Goal: Information Seeking & Learning: Learn about a topic

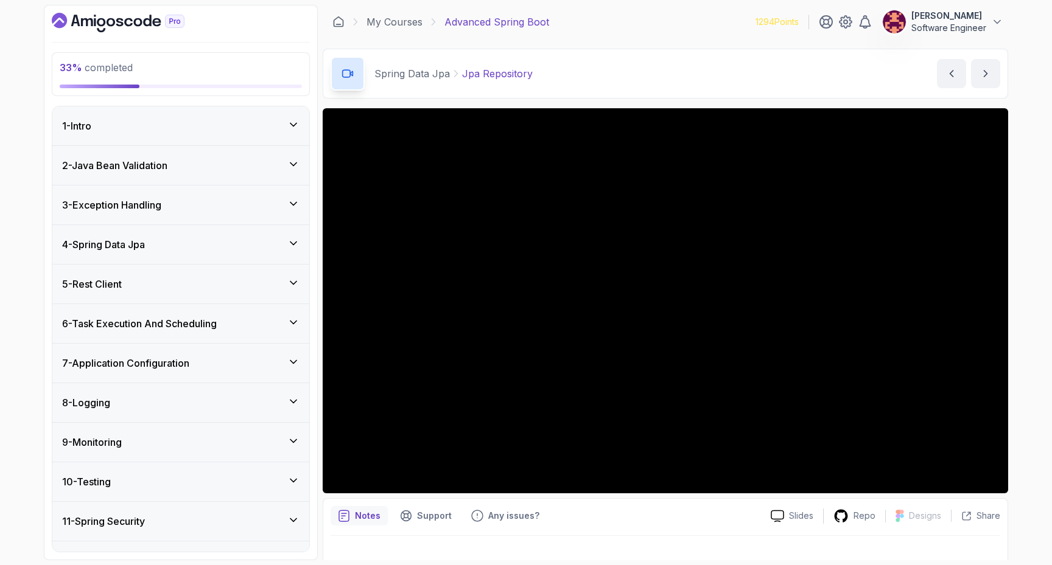
click at [133, 282] on div "5 - Rest Client" at bounding box center [180, 284] width 237 height 15
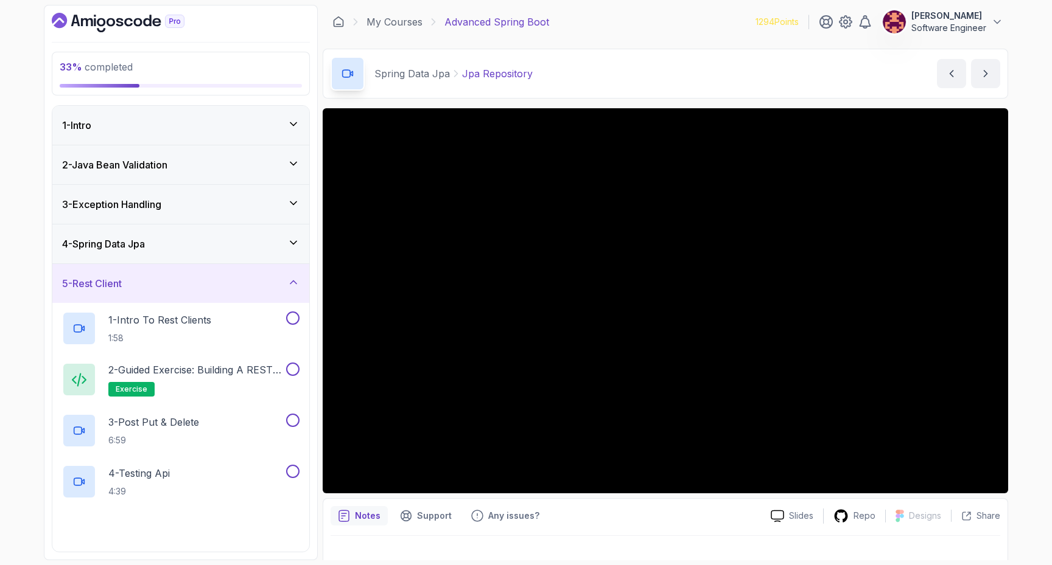
click at [133, 282] on div "5 - Rest Client" at bounding box center [180, 283] width 237 height 15
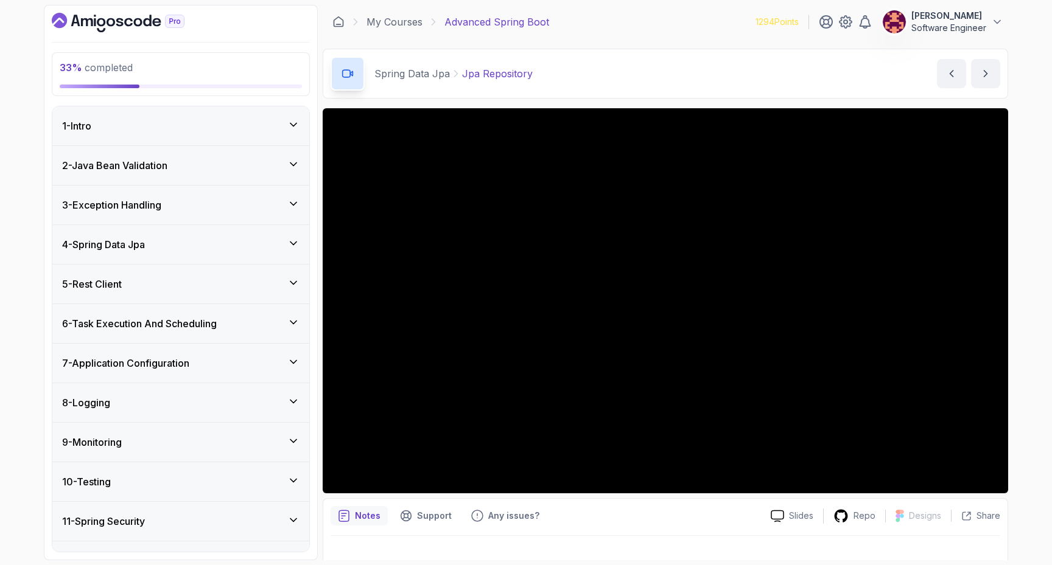
click at [134, 243] on h3 "4 - Spring Data Jpa" at bounding box center [103, 244] width 83 height 15
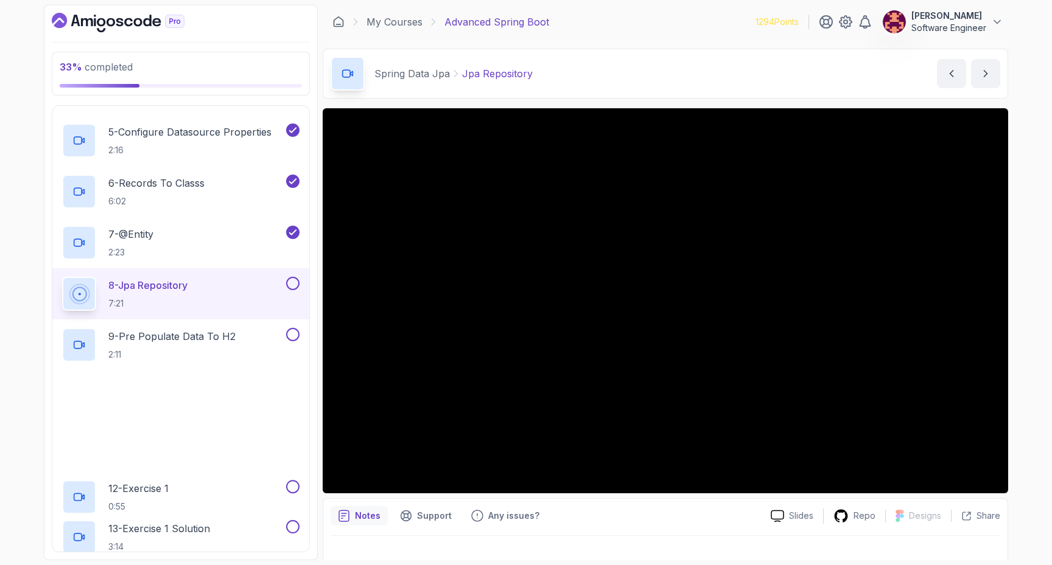
scroll to position [361, 0]
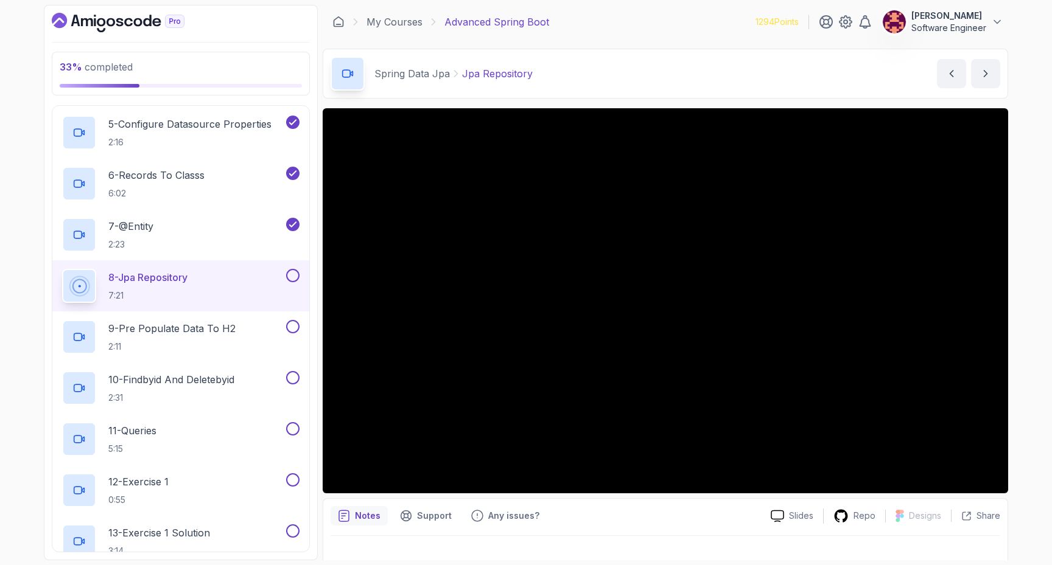
click at [294, 275] on button at bounding box center [292, 275] width 13 height 13
click at [296, 326] on button at bounding box center [292, 326] width 13 height 13
click at [217, 383] on p "10 - Findbyid And Deletebyid" at bounding box center [171, 380] width 126 height 15
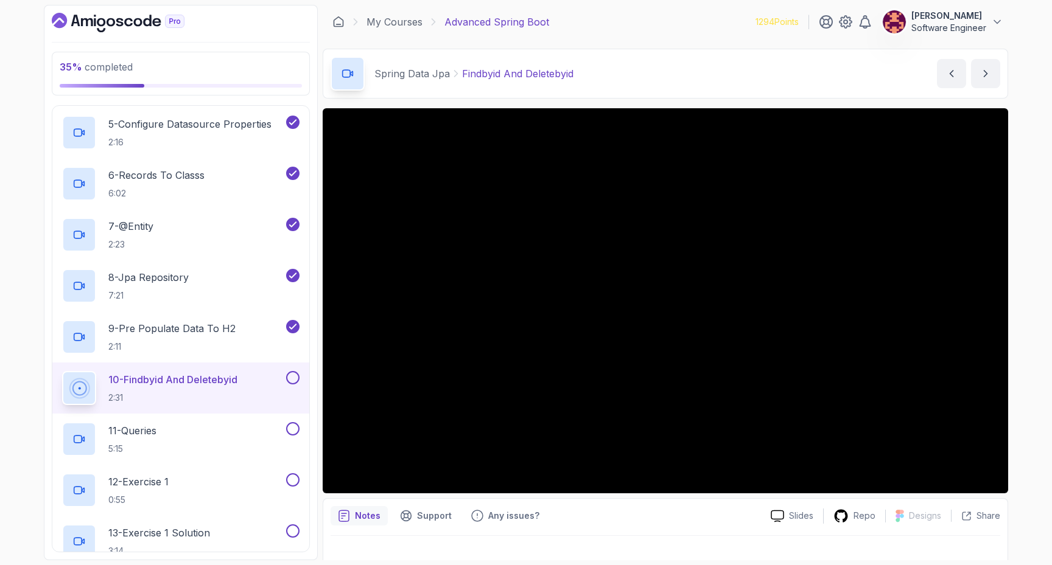
click at [295, 380] on button at bounding box center [292, 377] width 13 height 13
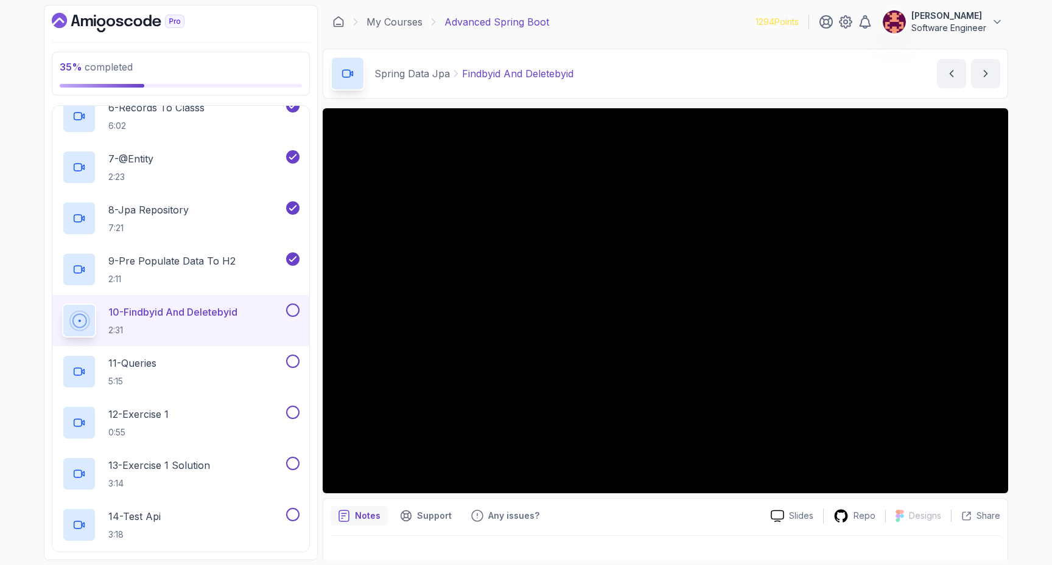
scroll to position [478, 0]
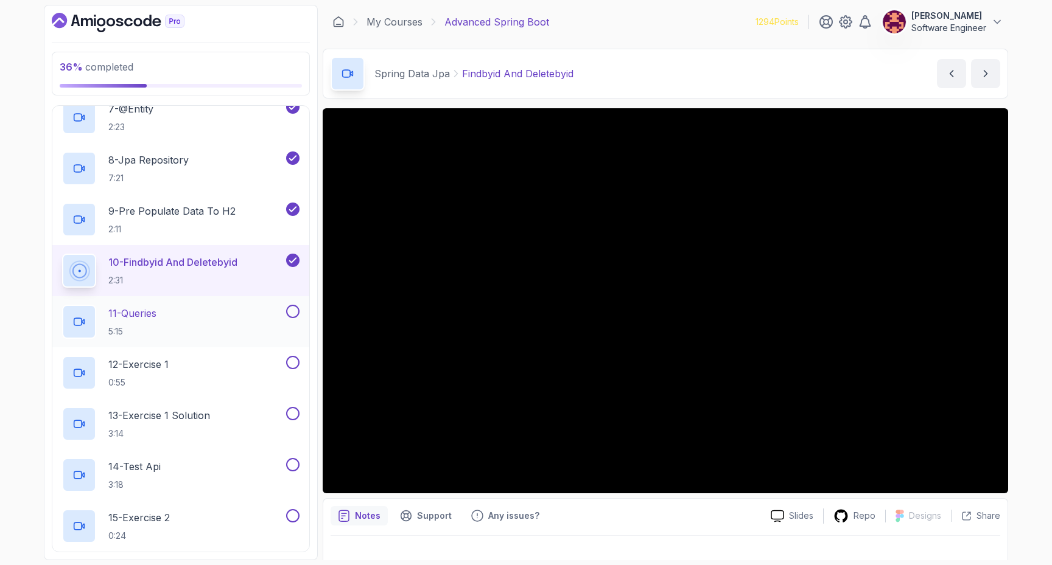
click at [236, 306] on div "11 - Queries 5:15" at bounding box center [173, 322] width 222 height 34
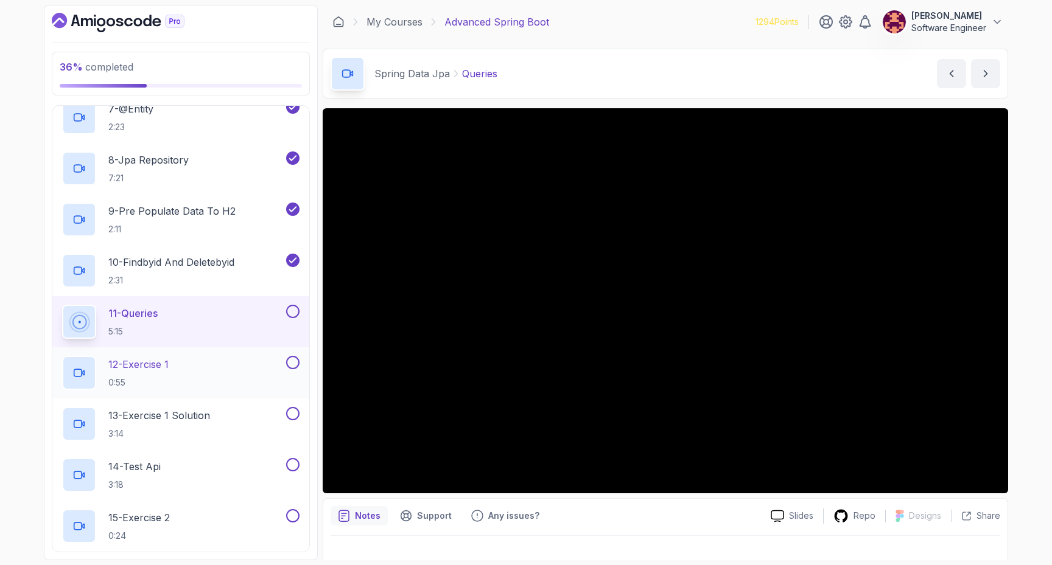
click at [169, 371] on p "12 - Exercise 1" at bounding box center [138, 364] width 60 height 15
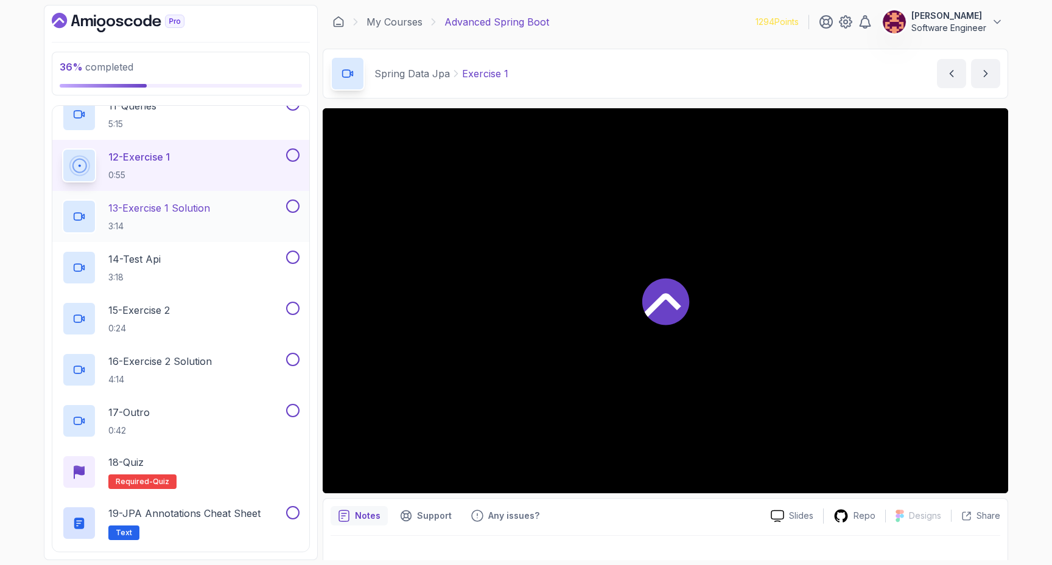
scroll to position [690, 0]
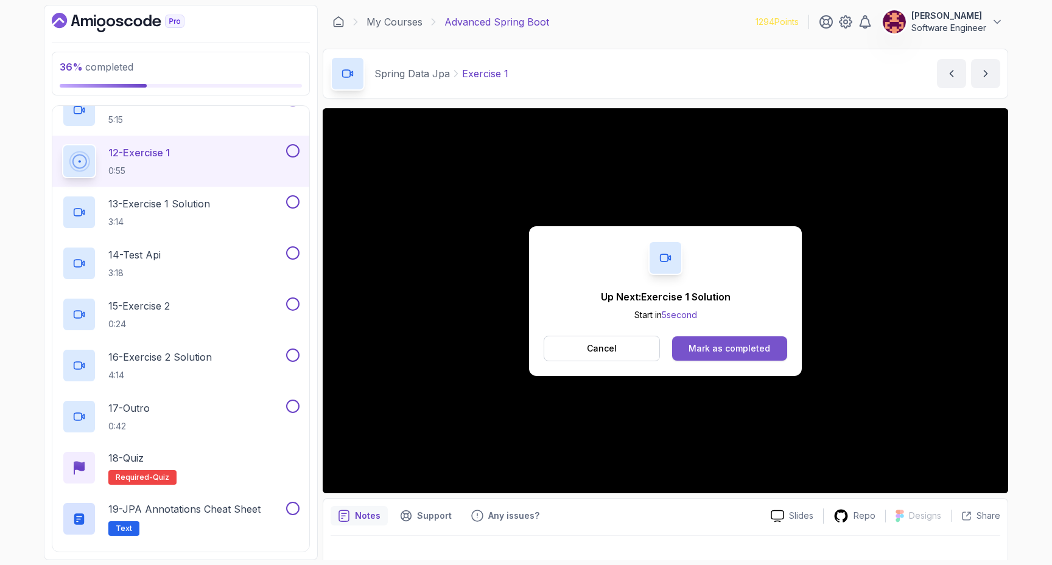
click at [688, 358] on button "Mark as completed" at bounding box center [729, 349] width 115 height 24
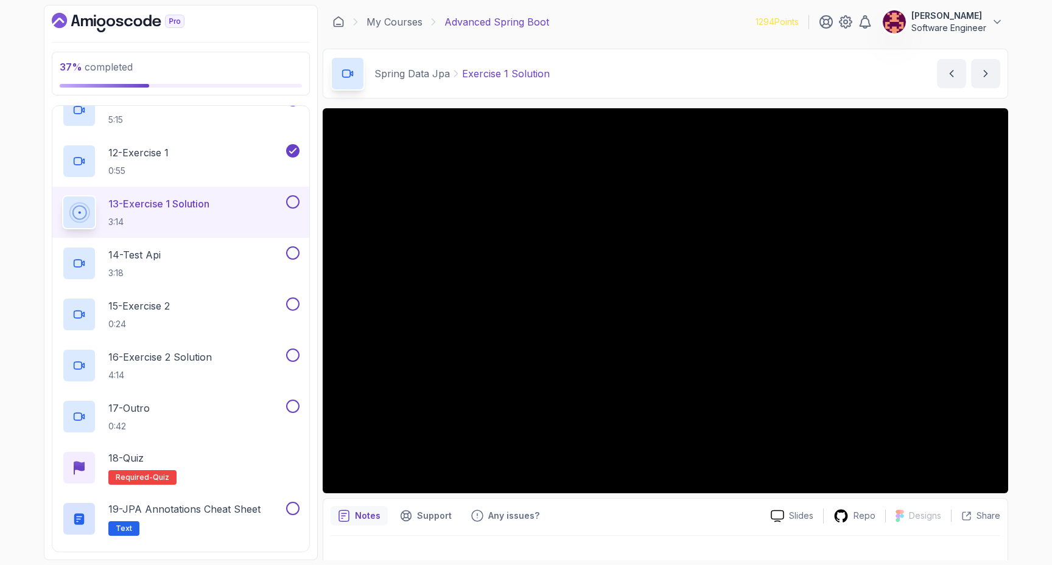
click at [290, 203] on button at bounding box center [292, 201] width 13 height 13
click at [296, 253] on button at bounding box center [292, 253] width 13 height 13
click at [295, 307] on button at bounding box center [292, 304] width 13 height 13
click at [295, 362] on button at bounding box center [292, 355] width 13 height 13
click at [293, 407] on button at bounding box center [292, 406] width 13 height 13
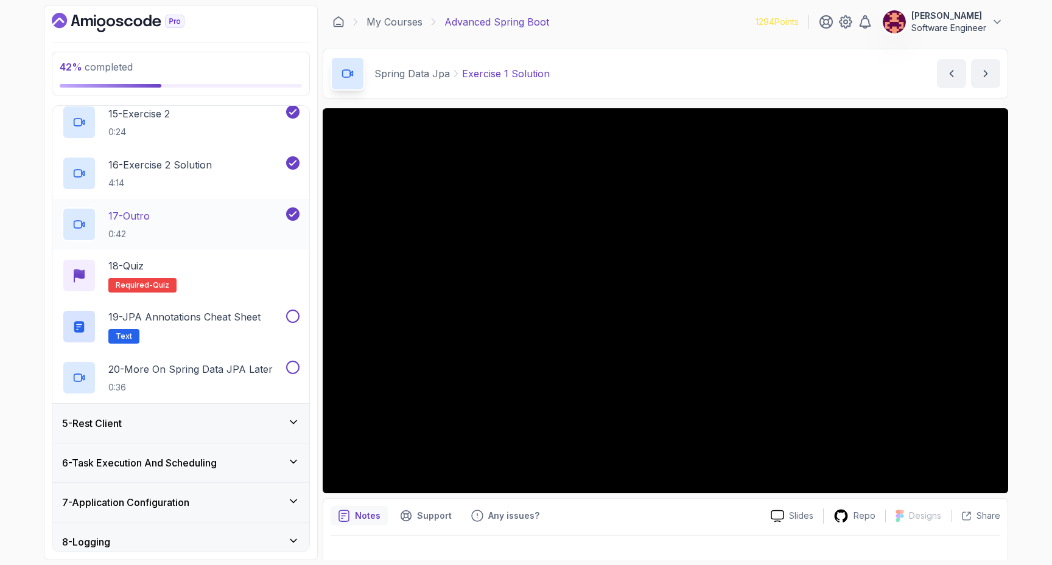
scroll to position [895, 0]
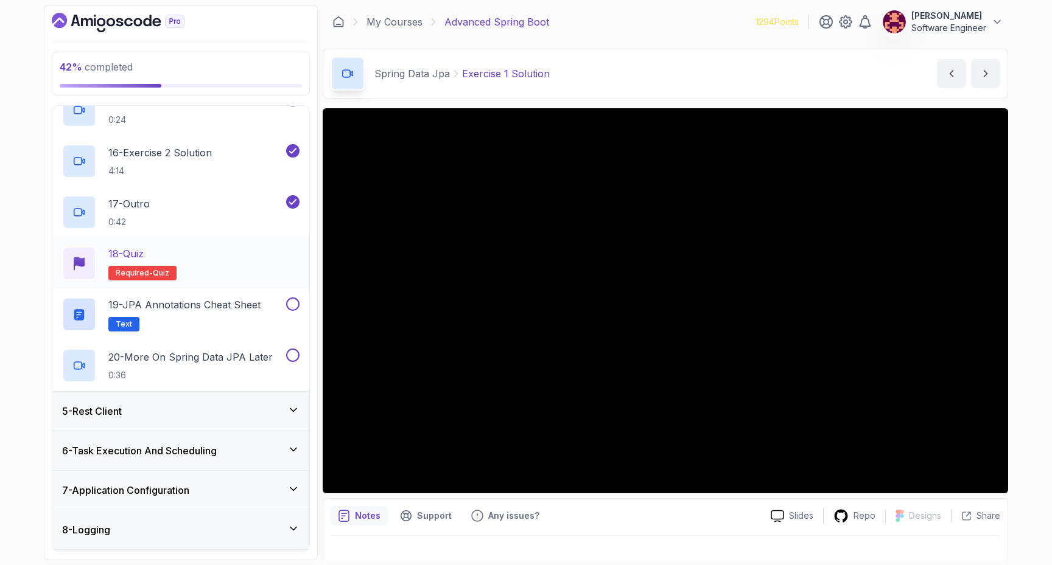
click at [225, 278] on div "18 - Quiz Required- quiz" at bounding box center [180, 264] width 237 height 34
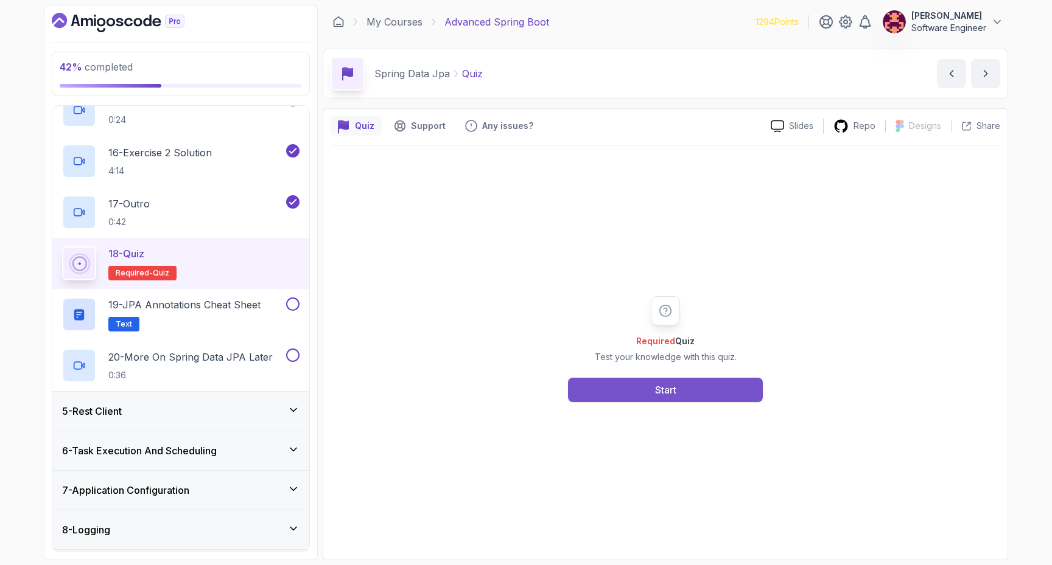
click at [648, 391] on button "Start" at bounding box center [665, 390] width 195 height 24
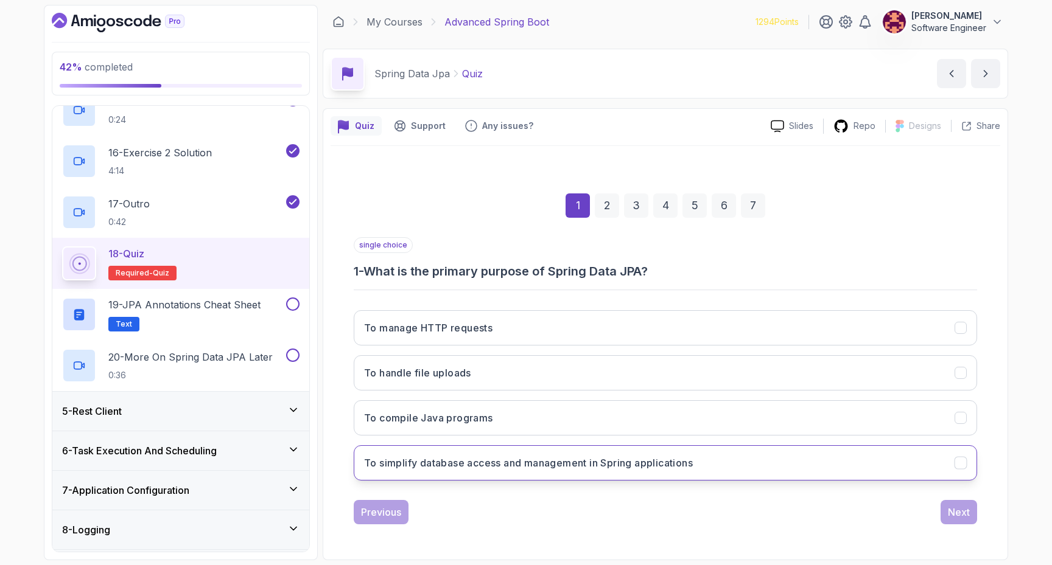
click at [592, 463] on h3 "To simplify database access and management in Spring applications" at bounding box center [528, 463] width 329 height 15
click at [969, 508] on div "Next" at bounding box center [959, 512] width 22 height 15
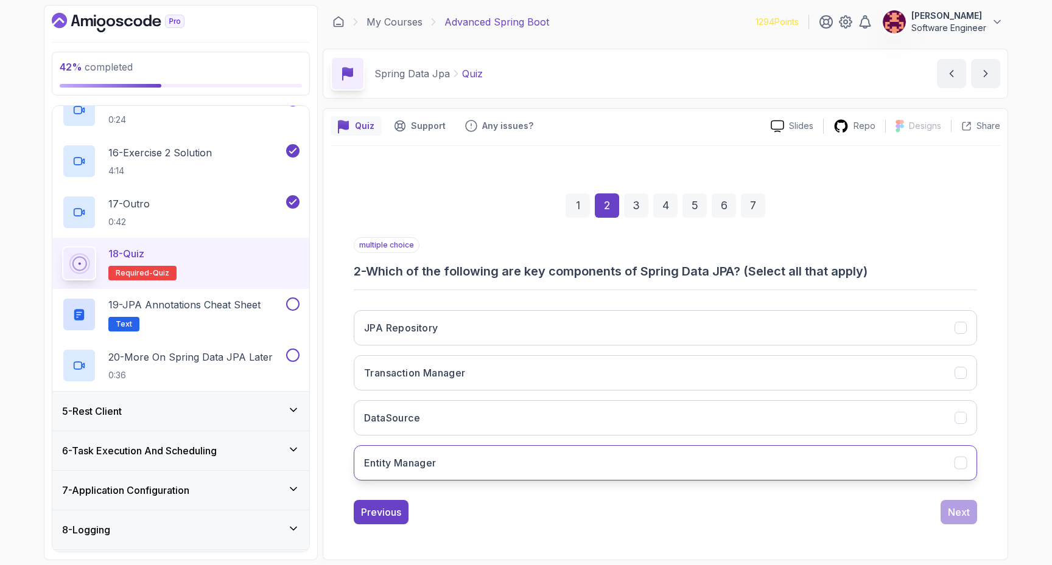
click at [581, 467] on button "Entity Manager" at bounding box center [665, 463] width 623 height 35
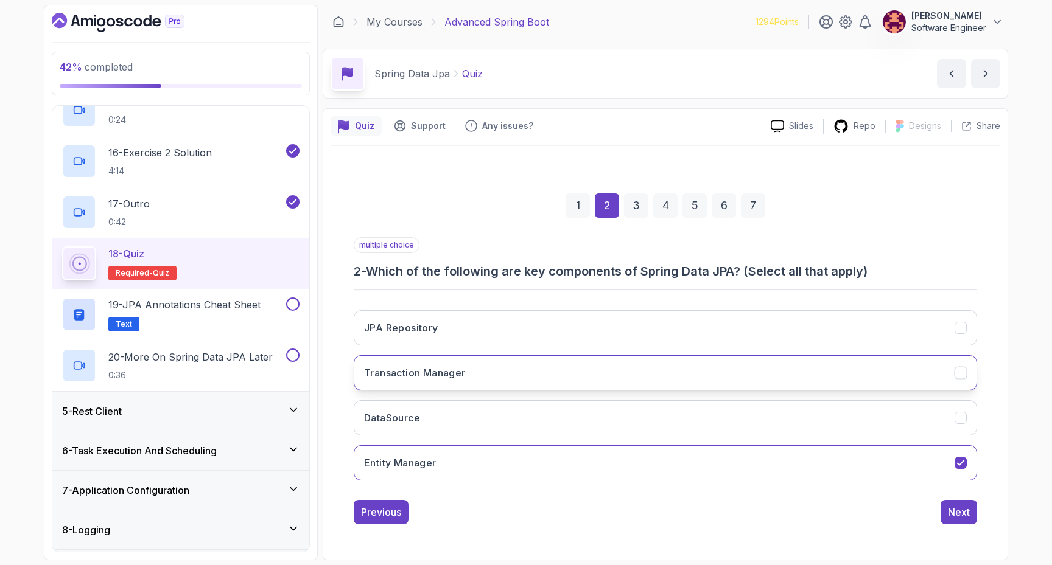
click at [483, 375] on button "Transaction Manager" at bounding box center [665, 372] width 623 height 35
click at [949, 513] on div "Next" at bounding box center [959, 512] width 22 height 15
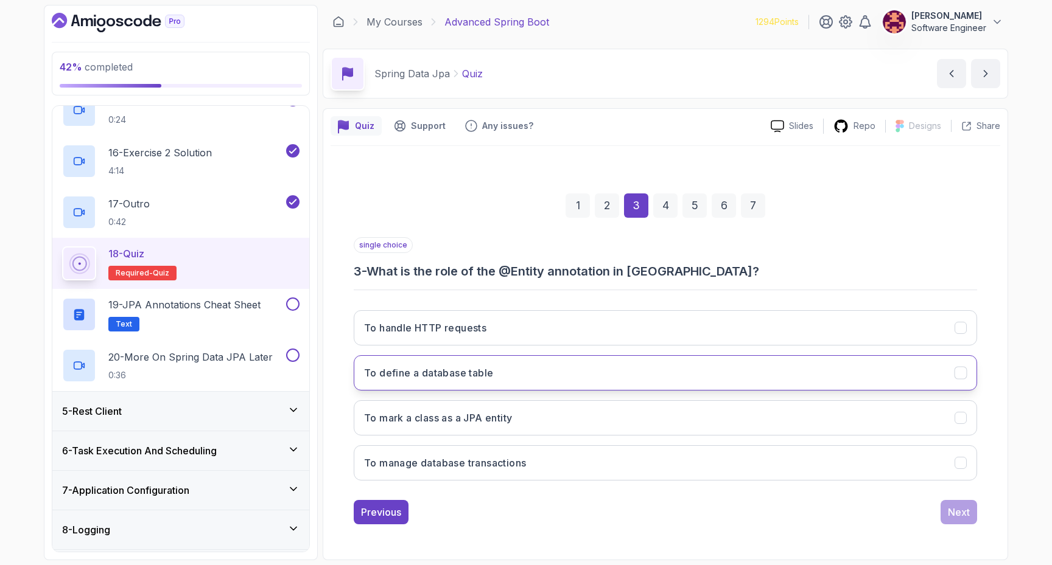
click at [479, 374] on h3 "To define a database table" at bounding box center [428, 373] width 129 height 15
click at [964, 371] on icon "To define a database table" at bounding box center [960, 373] width 7 height 5
click at [960, 369] on icon "To define a database table" at bounding box center [961, 374] width 12 height 12
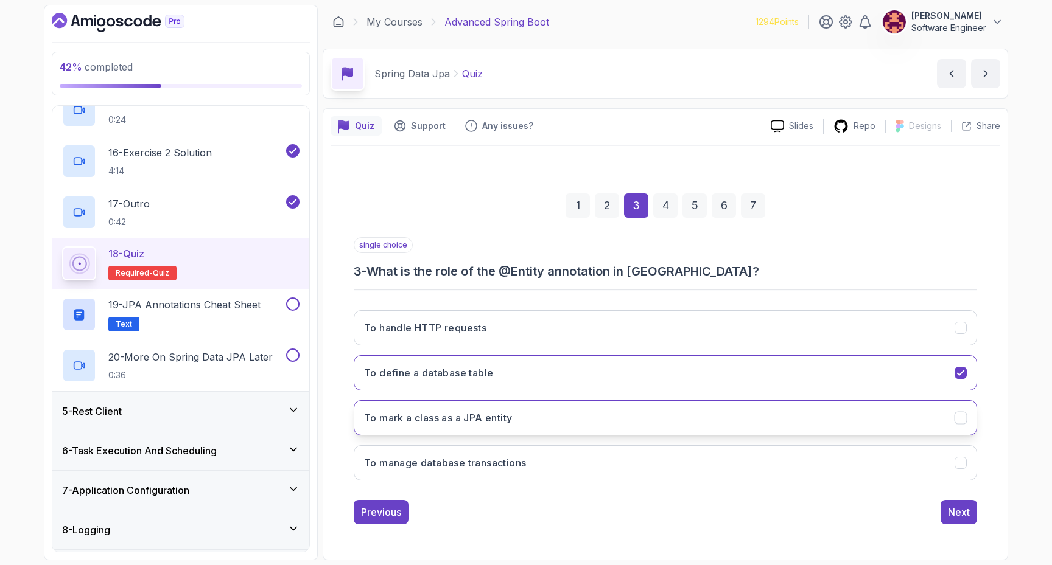
click at [962, 402] on button "To mark a class as a JPA entity" at bounding box center [665, 418] width 623 height 35
click at [946, 517] on button "Next" at bounding box center [958, 512] width 37 height 24
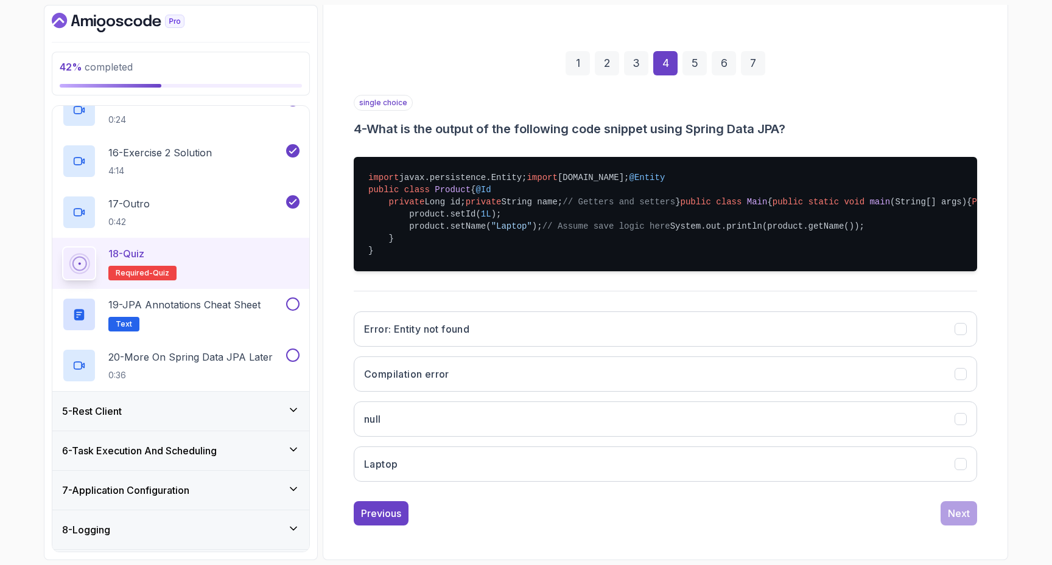
scroll to position [312, 0]
click at [469, 472] on button "Laptop" at bounding box center [665, 464] width 623 height 35
click at [944, 516] on button "Next" at bounding box center [958, 514] width 37 height 24
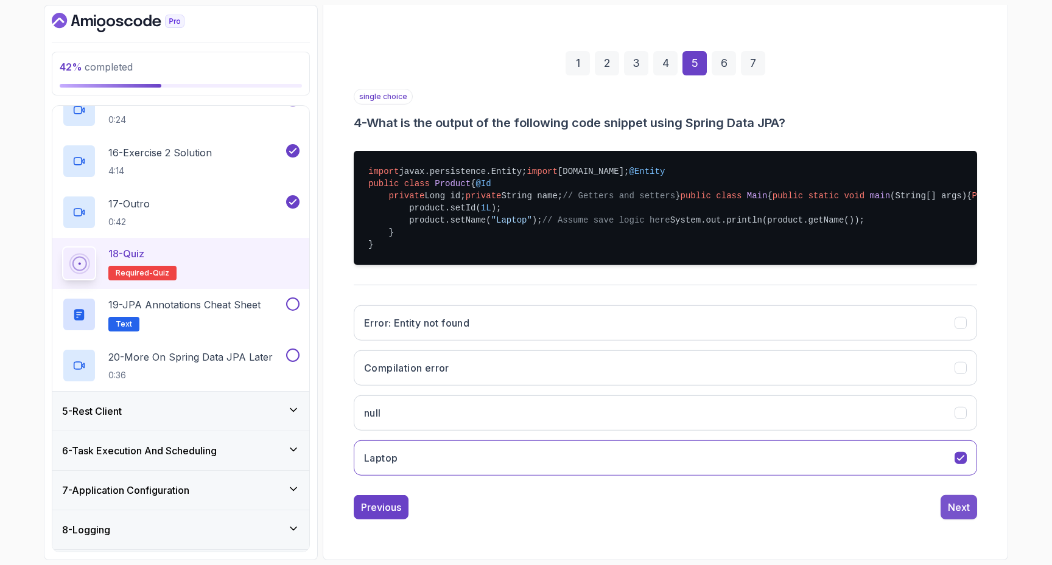
scroll to position [0, 0]
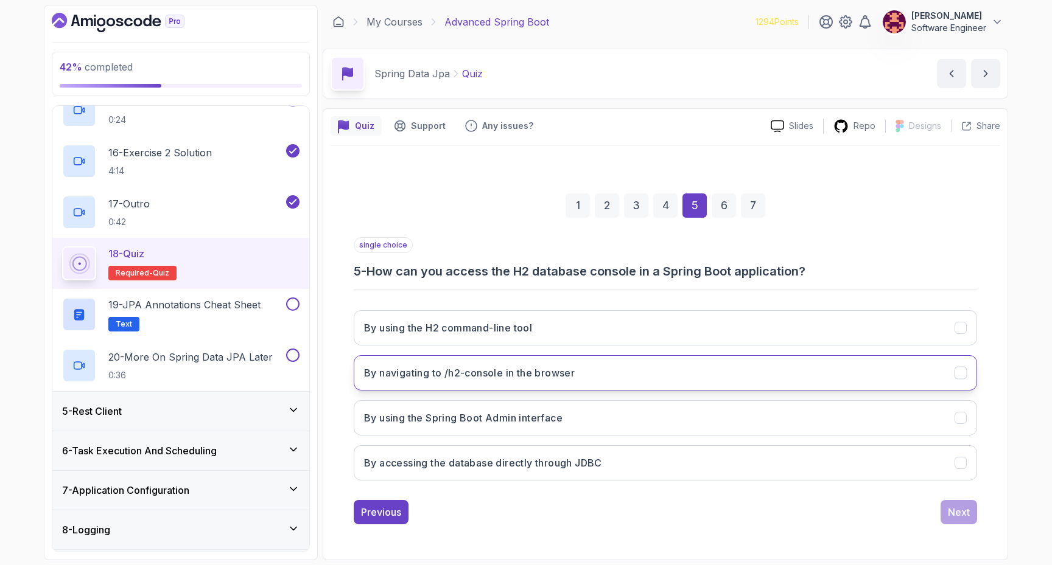
click at [612, 376] on button "By navigating to /h2-console in the browser" at bounding box center [665, 372] width 623 height 35
click at [964, 495] on div "single choice 5 - How can you access the H2 database console in a Spring Boot a…" at bounding box center [665, 380] width 623 height 287
click at [964, 503] on button "Next" at bounding box center [958, 512] width 37 height 24
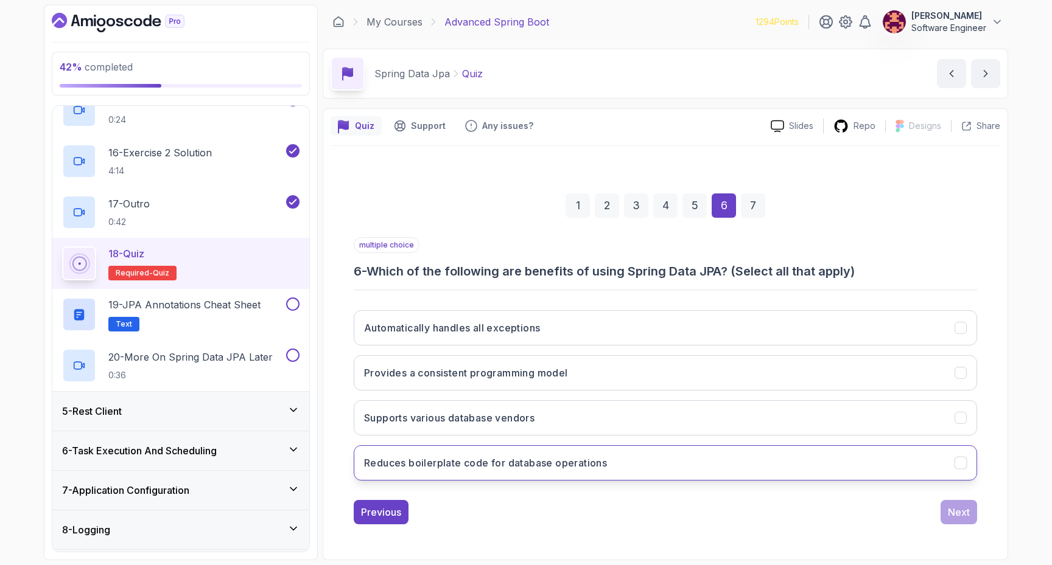
click at [609, 466] on button "Reduces boilerplate code for database operations" at bounding box center [665, 463] width 623 height 35
click at [962, 514] on div "Next" at bounding box center [959, 512] width 22 height 15
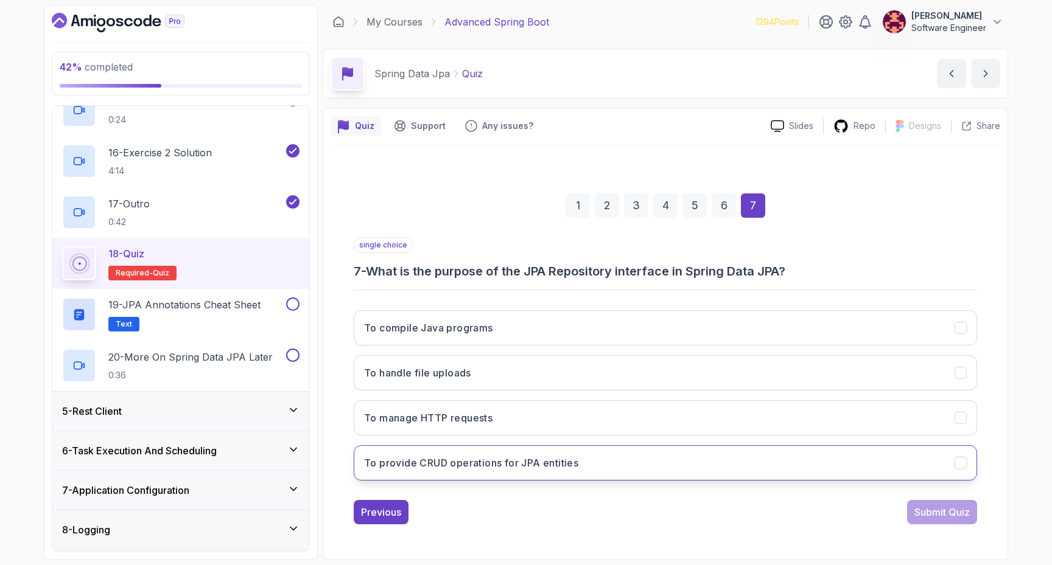
click at [575, 473] on button "To provide CRUD operations for JPA entities" at bounding box center [665, 463] width 623 height 35
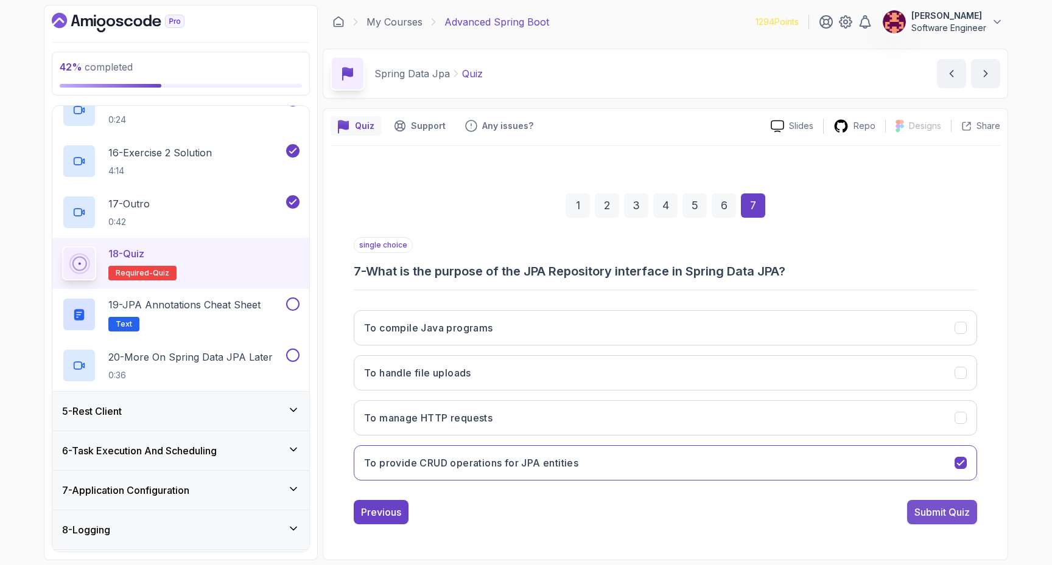
click at [940, 515] on div "Submit Quiz" at bounding box center [941, 512] width 55 height 15
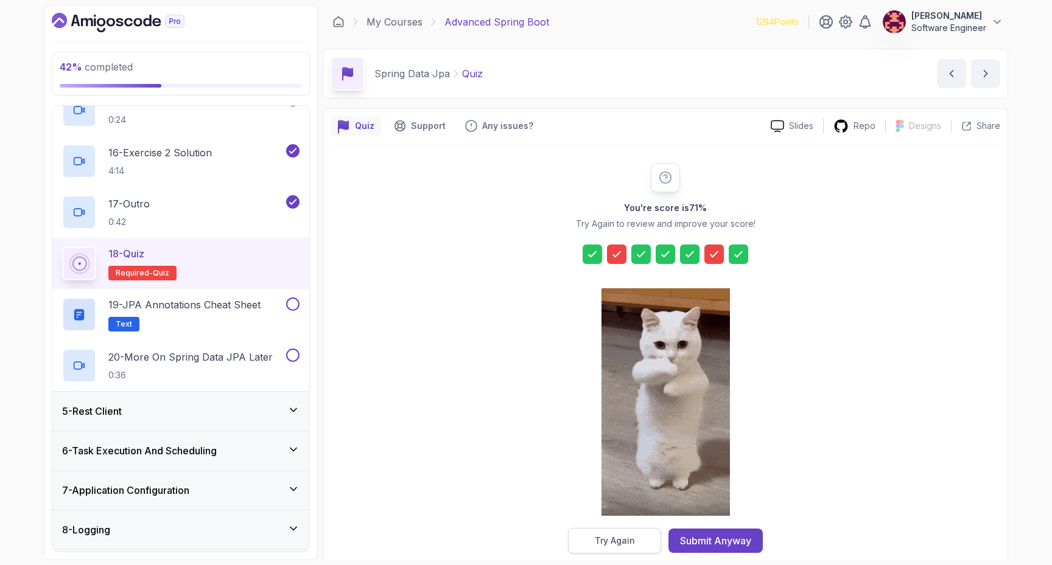
click at [637, 535] on button "Try Again" at bounding box center [614, 541] width 93 height 26
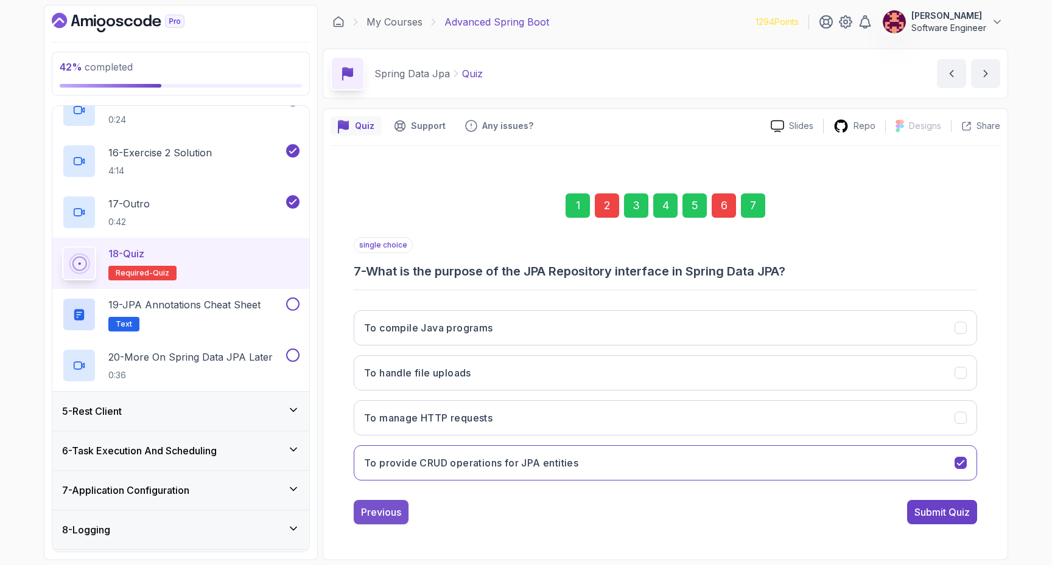
click at [389, 514] on div "Previous" at bounding box center [381, 512] width 40 height 15
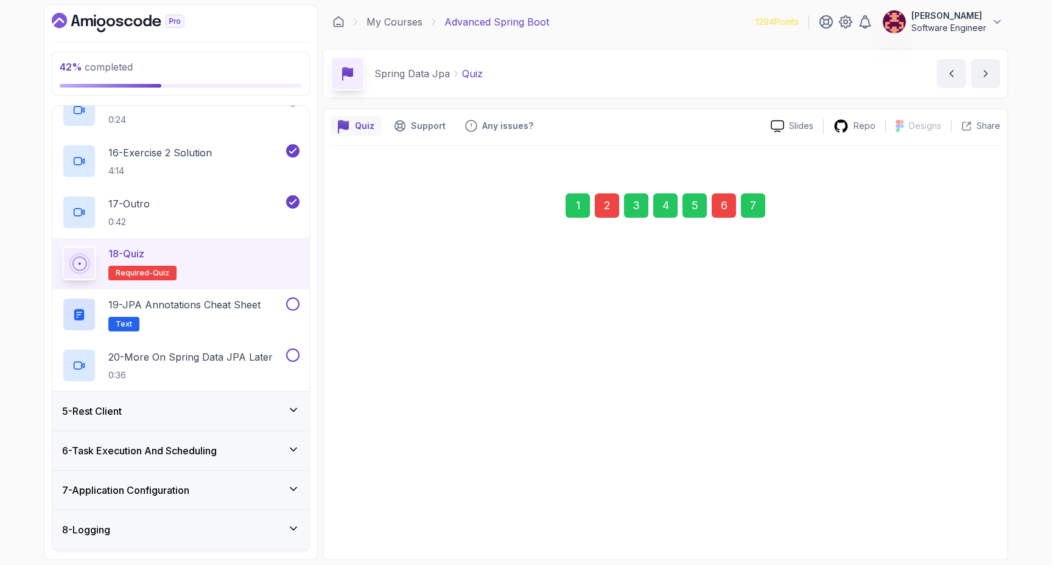
click at [389, 514] on div "Previous" at bounding box center [381, 512] width 40 height 15
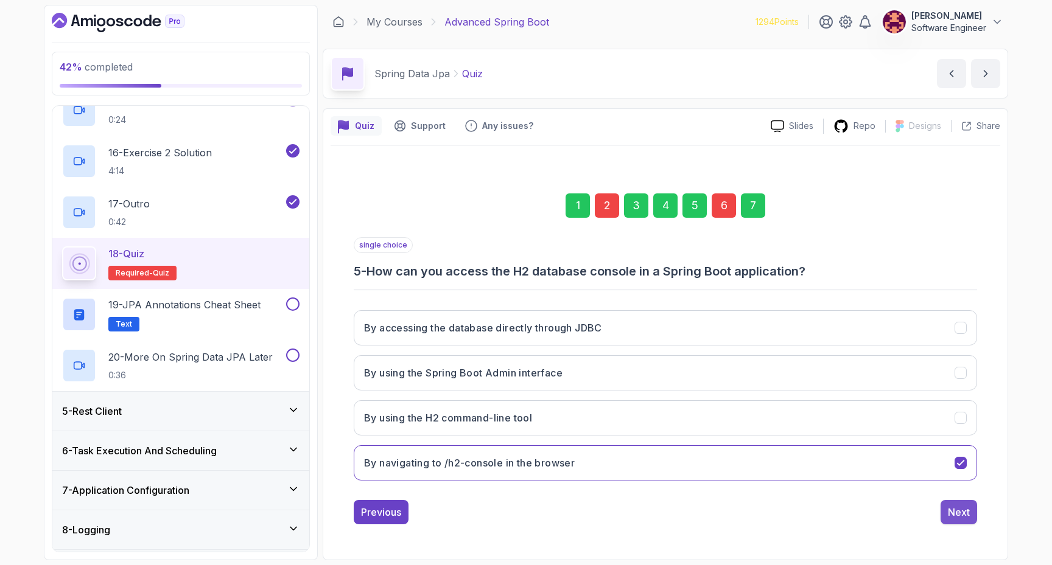
click at [956, 518] on div "Next" at bounding box center [959, 512] width 22 height 15
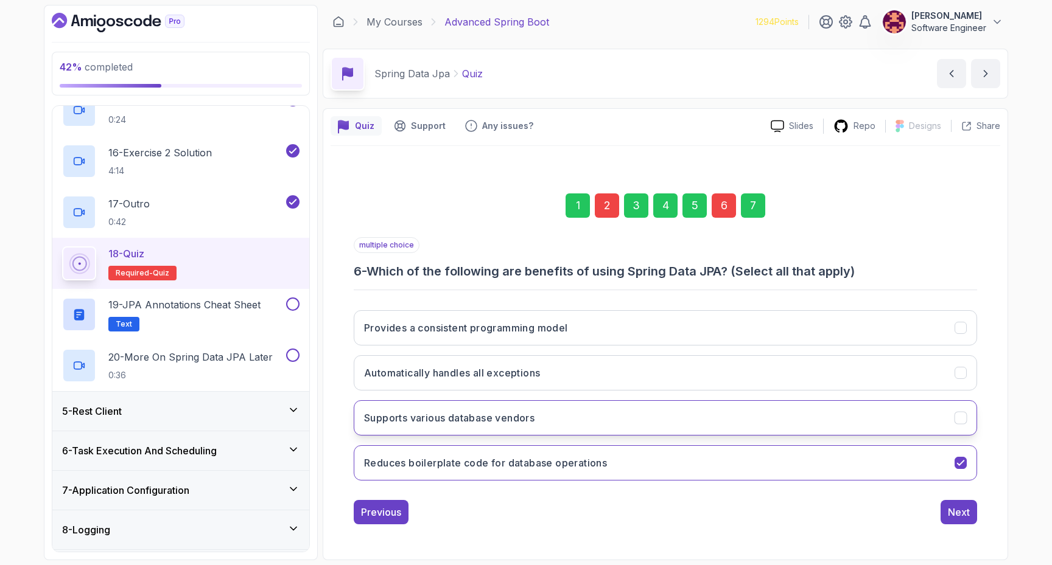
click at [935, 424] on button "Supports various database vendors" at bounding box center [665, 418] width 623 height 35
click at [971, 514] on button "Next" at bounding box center [958, 512] width 37 height 24
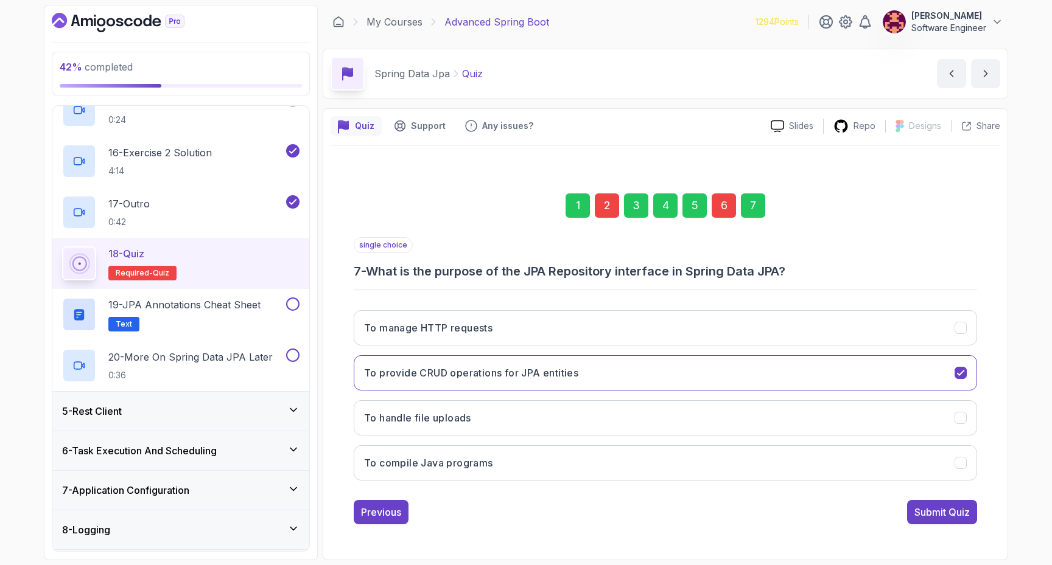
click at [606, 215] on div "2" at bounding box center [607, 206] width 24 height 24
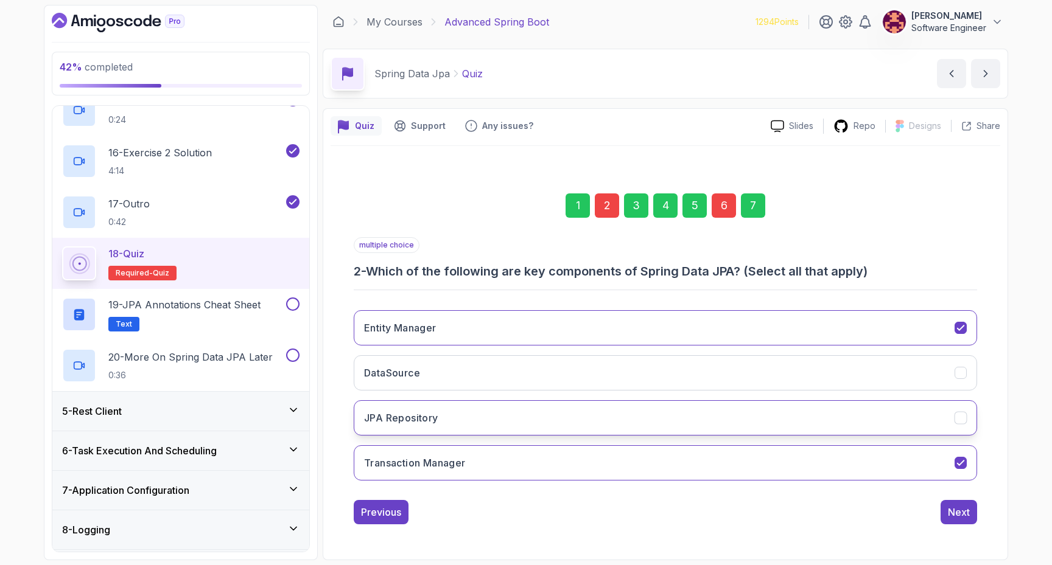
click at [834, 427] on button "JPA Repository" at bounding box center [665, 418] width 623 height 35
click at [747, 205] on div "7" at bounding box center [753, 206] width 24 height 24
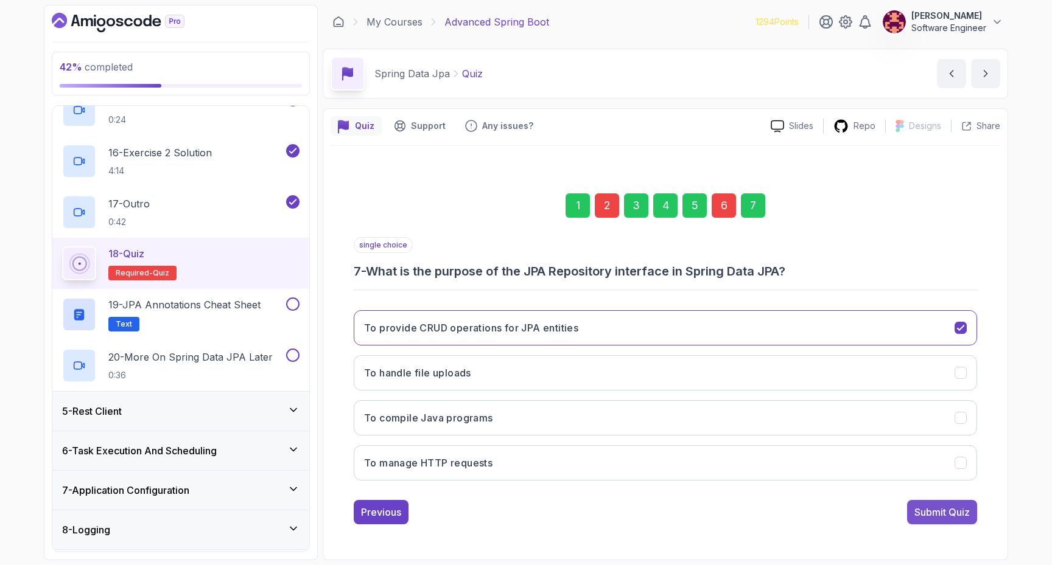
click at [926, 504] on button "Submit Quiz" at bounding box center [942, 512] width 70 height 24
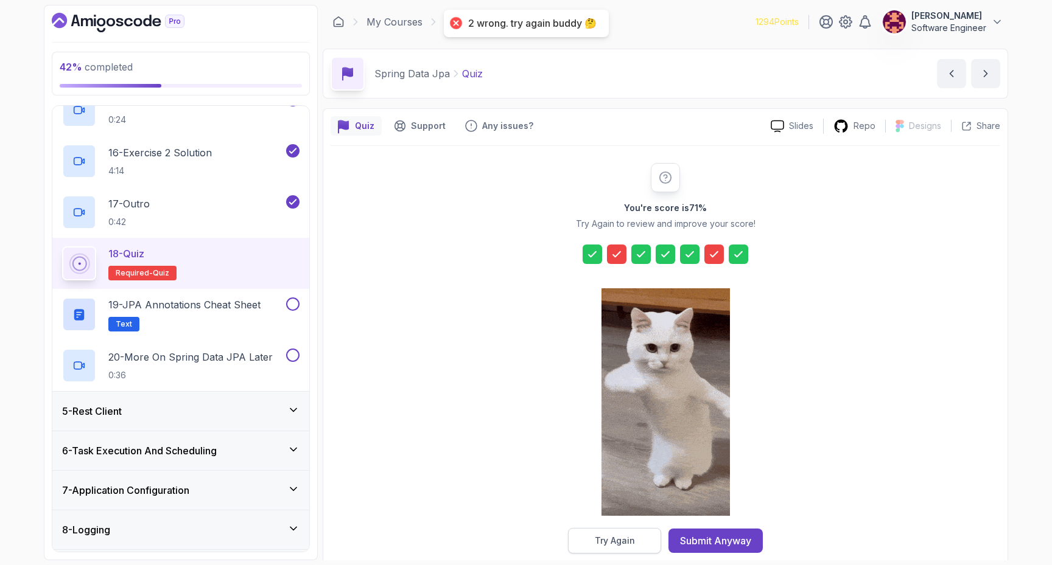
click at [625, 539] on div "Try Again" at bounding box center [615, 541] width 40 height 12
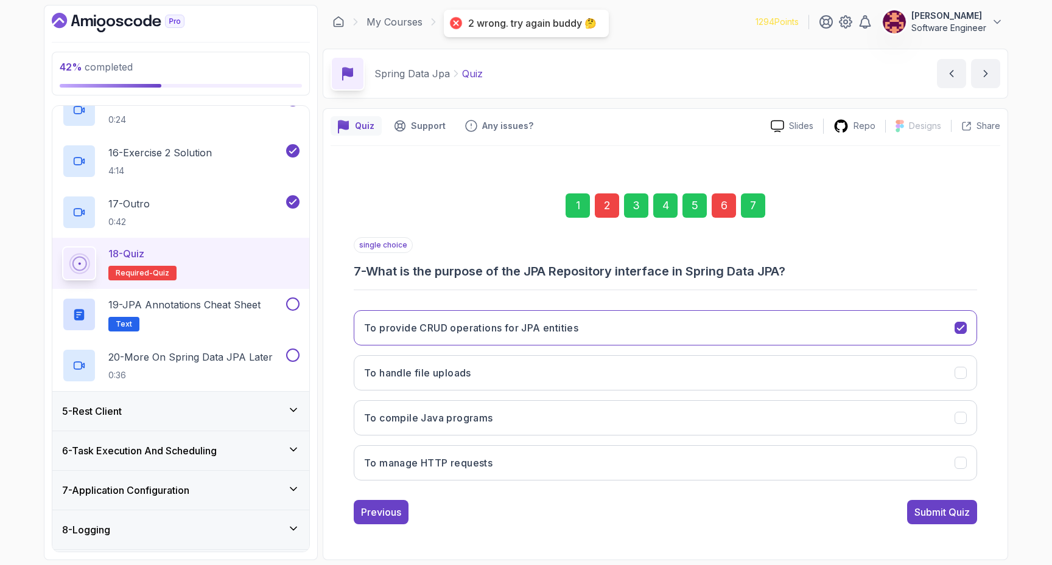
click at [715, 206] on div "6" at bounding box center [724, 206] width 24 height 24
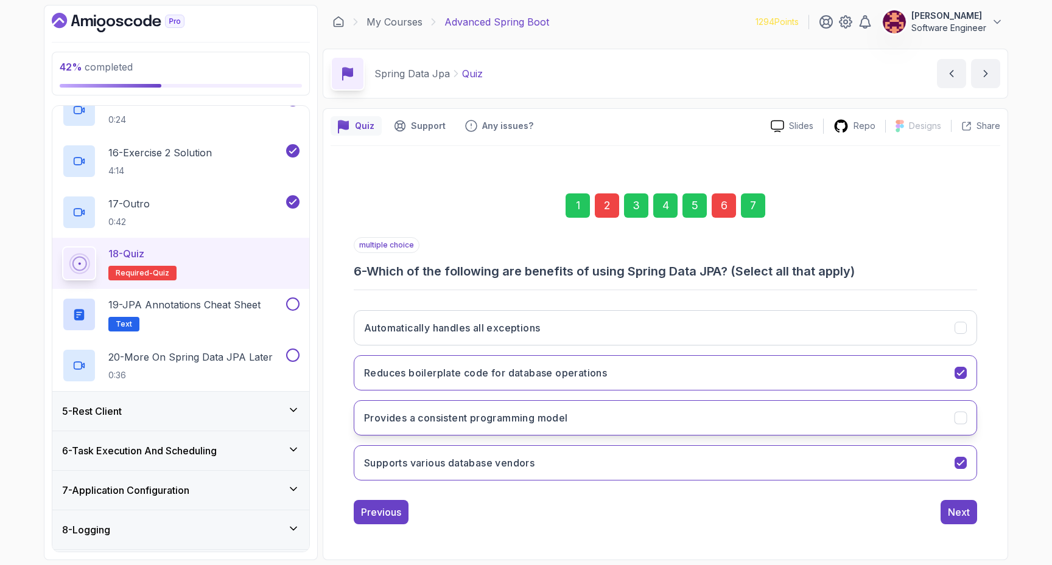
click at [748, 405] on button "Provides a consistent programming model" at bounding box center [665, 418] width 623 height 35
click at [946, 509] on button "Next" at bounding box center [958, 512] width 37 height 24
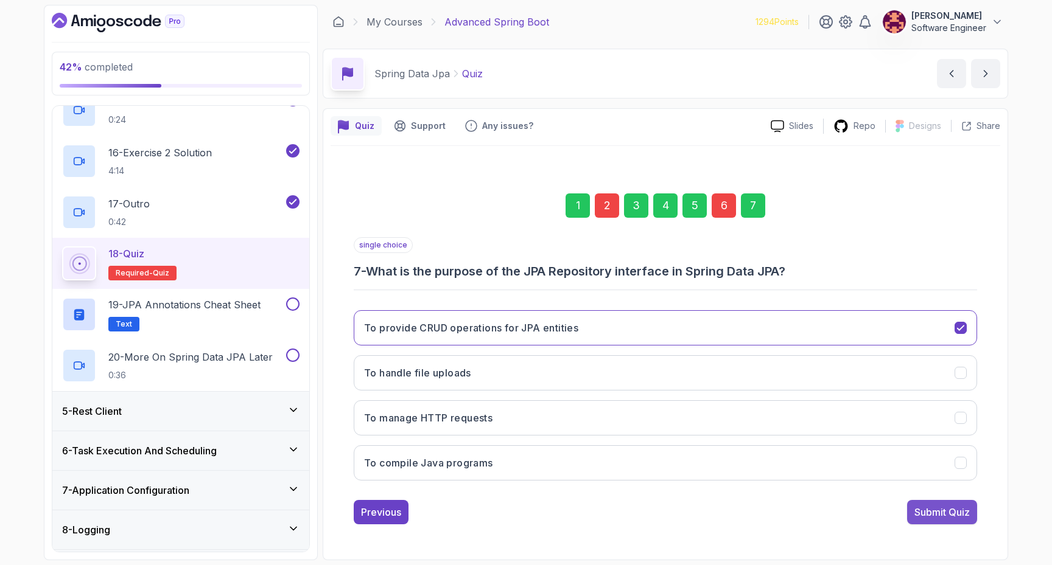
click at [948, 511] on div "Submit Quiz" at bounding box center [941, 512] width 55 height 15
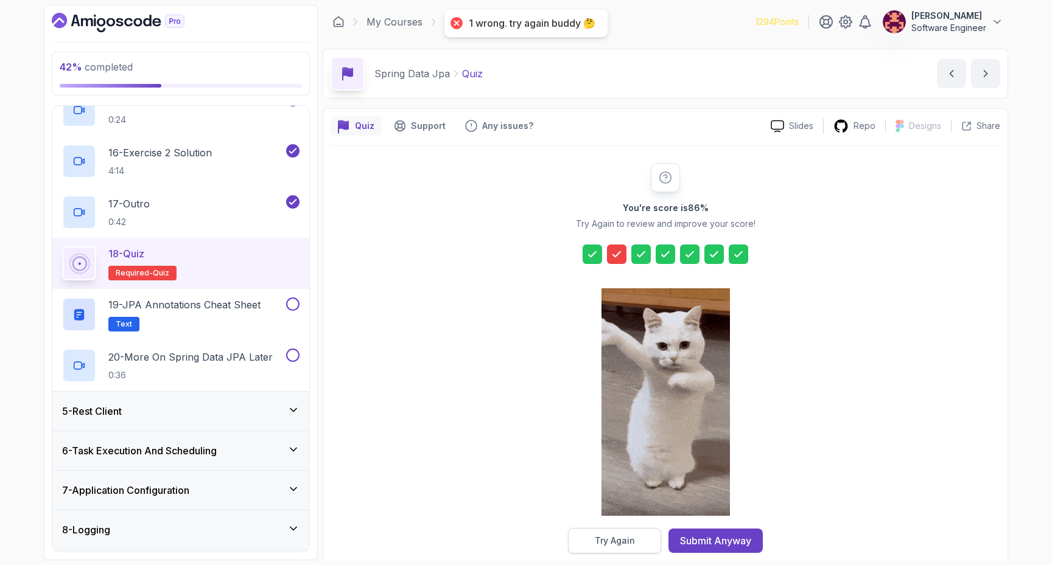
click at [630, 539] on div "Try Again" at bounding box center [615, 541] width 40 height 12
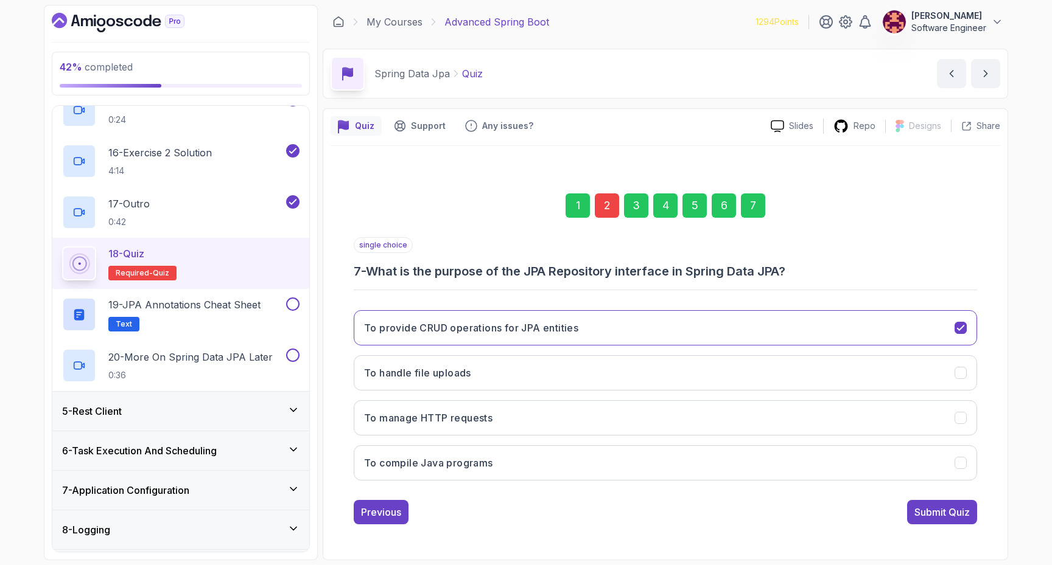
click at [604, 206] on div "2" at bounding box center [607, 206] width 24 height 24
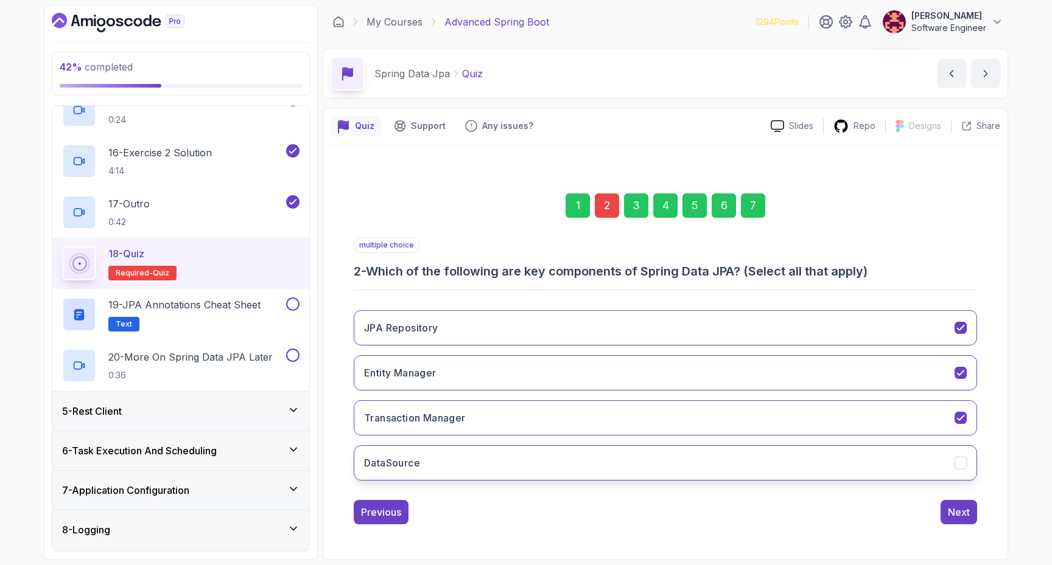
click at [784, 467] on button "DataSource" at bounding box center [665, 463] width 623 height 35
click at [951, 504] on button "Next" at bounding box center [958, 512] width 37 height 24
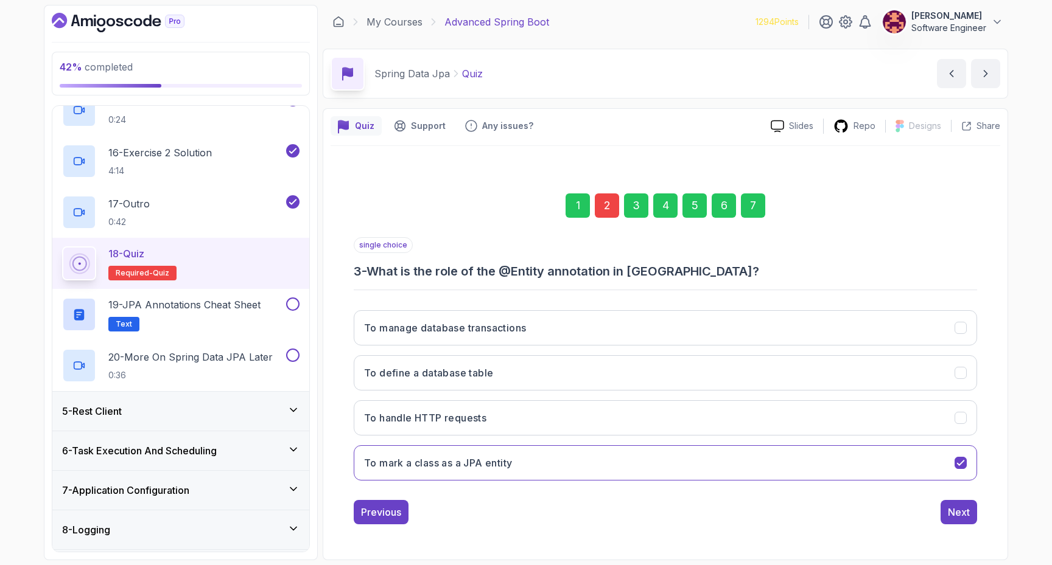
click at [756, 211] on div "7" at bounding box center [753, 206] width 24 height 24
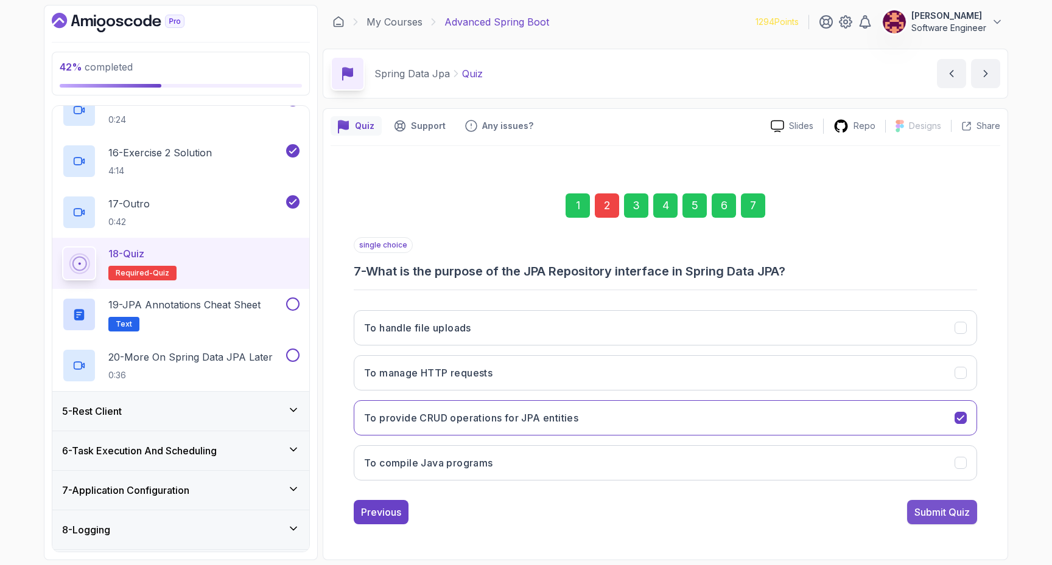
click at [971, 512] on button "Submit Quiz" at bounding box center [942, 512] width 70 height 24
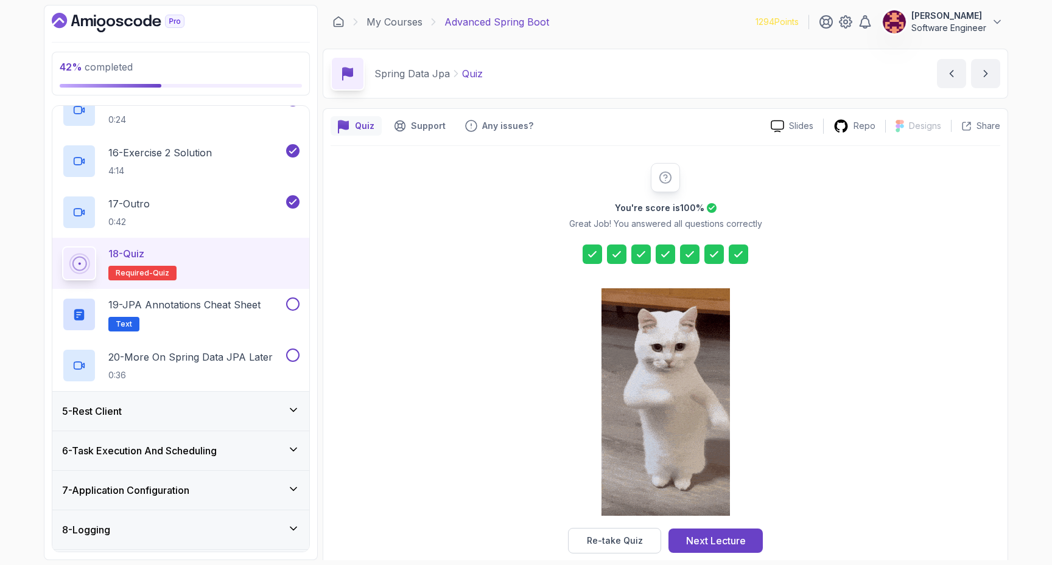
scroll to position [18, 0]
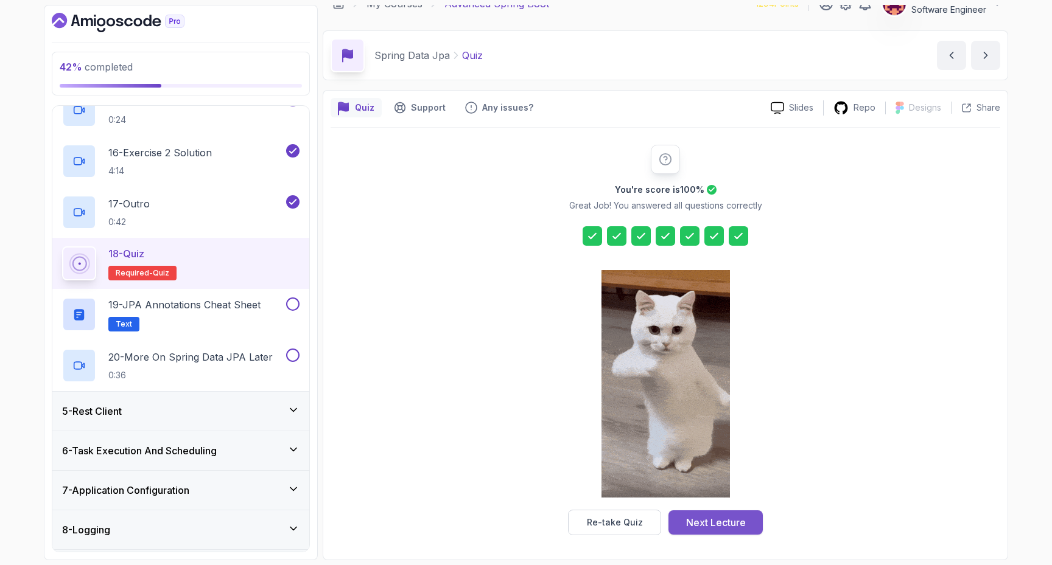
click at [700, 525] on div "Next Lecture" at bounding box center [716, 523] width 60 height 15
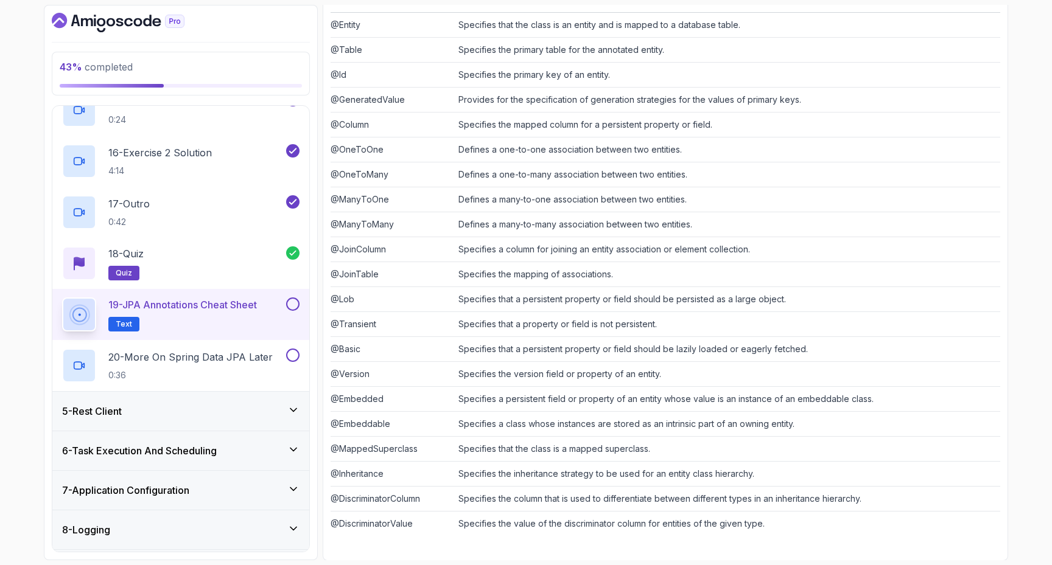
scroll to position [242, 0]
drag, startPoint x: 527, startPoint y: 328, endPoint x: 632, endPoint y: 328, distance: 105.3
click at [632, 328] on td "Specifies that a property or field is not persistent." at bounding box center [726, 323] width 547 height 25
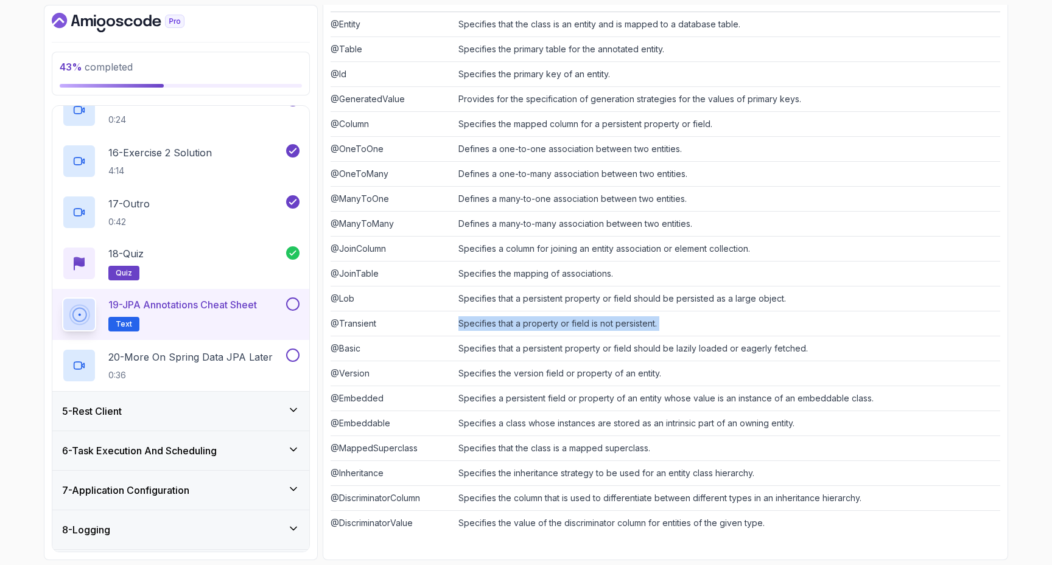
click at [632, 328] on td "Specifies that a property or field is not persistent." at bounding box center [726, 323] width 547 height 25
click at [568, 341] on td "Specifies that a persistent property or field should be lazily loaded or eagerl…" at bounding box center [726, 348] width 547 height 25
click at [556, 337] on td "Specifies that a persistent property or field should be lazily loaded or eagerl…" at bounding box center [726, 348] width 547 height 25
click at [556, 329] on td "Specifies that a property or field is not persistent." at bounding box center [726, 323] width 547 height 25
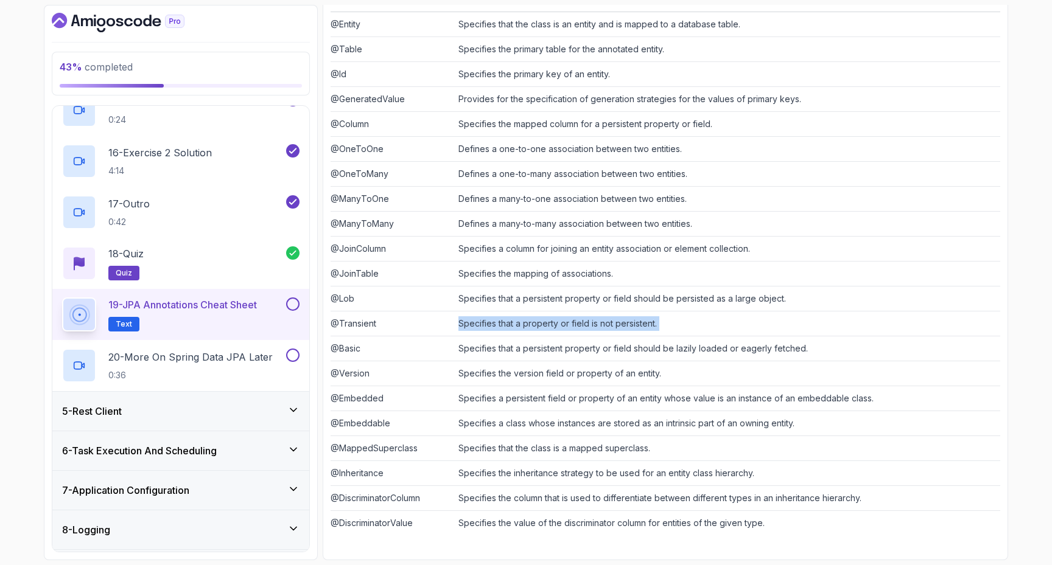
click at [556, 329] on td "Specifies that a property or field is not persistent." at bounding box center [726, 323] width 547 height 25
click at [567, 325] on td "Specifies that a property or field is not persistent." at bounding box center [726, 323] width 547 height 25
click at [508, 351] on td "Specifies that a persistent property or field should be lazily loaded or eagerl…" at bounding box center [726, 348] width 547 height 25
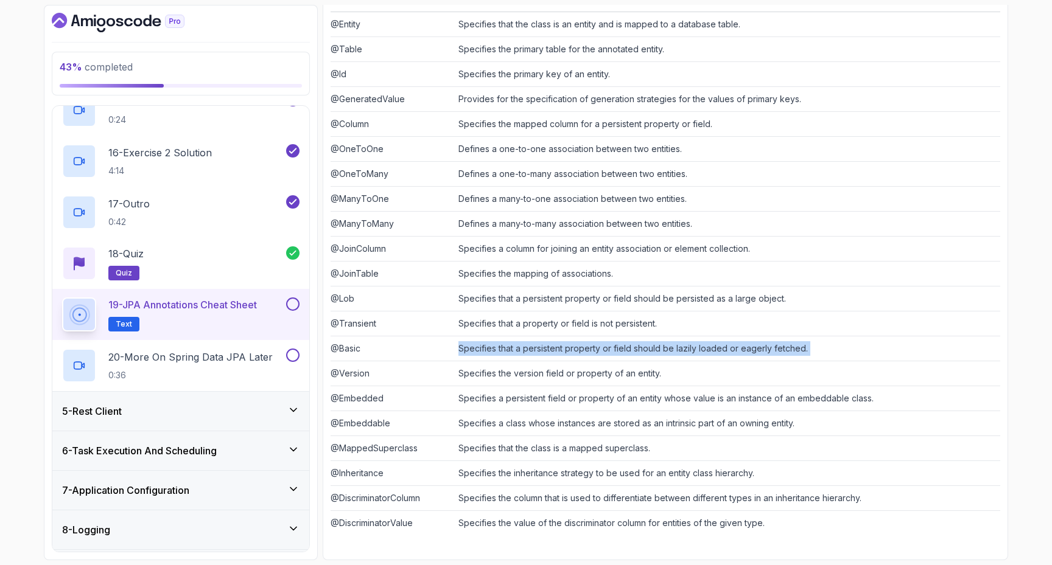
click at [508, 351] on td "Specifies that a persistent property or field should be lazily loaded or eagerl…" at bounding box center [726, 348] width 547 height 25
click at [581, 351] on td "Specifies that a persistent property or field should be lazily loaded or eagerl…" at bounding box center [726, 348] width 547 height 25
click at [580, 347] on td "Specifies that a persistent property or field should be lazily loaded or eagerl…" at bounding box center [726, 348] width 547 height 25
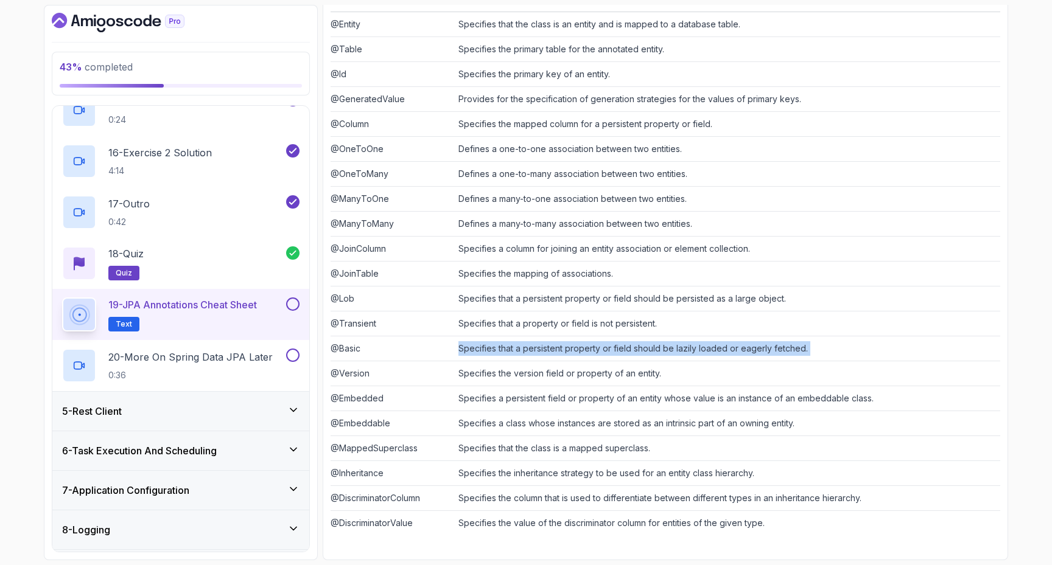
click at [603, 347] on td "Specifies that a persistent property or field should be lazily loaded or eagerl…" at bounding box center [726, 348] width 547 height 25
click at [612, 344] on td "Specifies that a persistent property or field should be lazily loaded or eagerl…" at bounding box center [726, 348] width 547 height 25
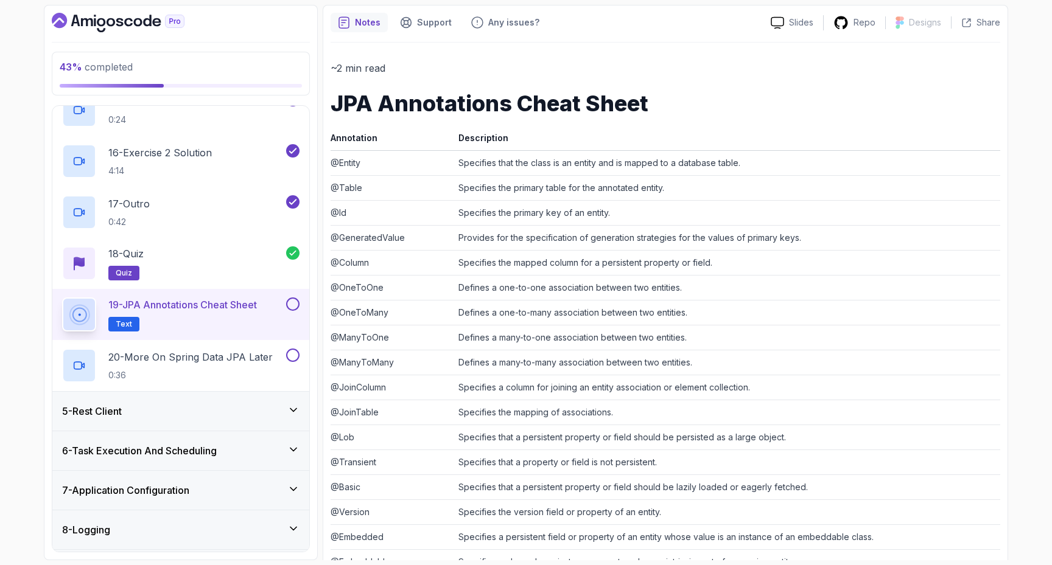
scroll to position [236, 0]
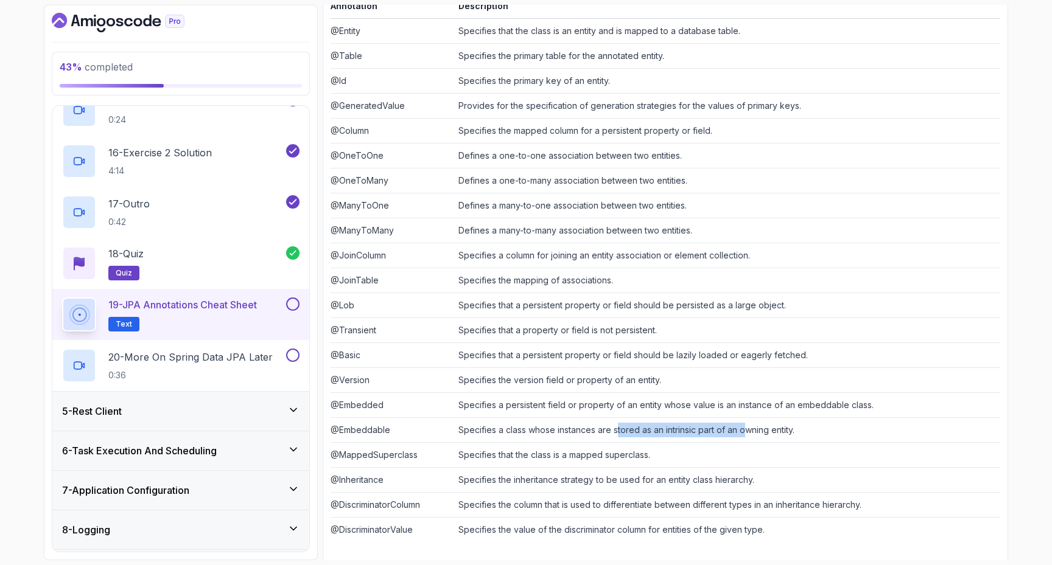
drag, startPoint x: 622, startPoint y: 429, endPoint x: 748, endPoint y: 429, distance: 126.0
click at [748, 429] on td "Specifies a class whose instances are stored as an intrinsic part of an owning …" at bounding box center [726, 430] width 547 height 25
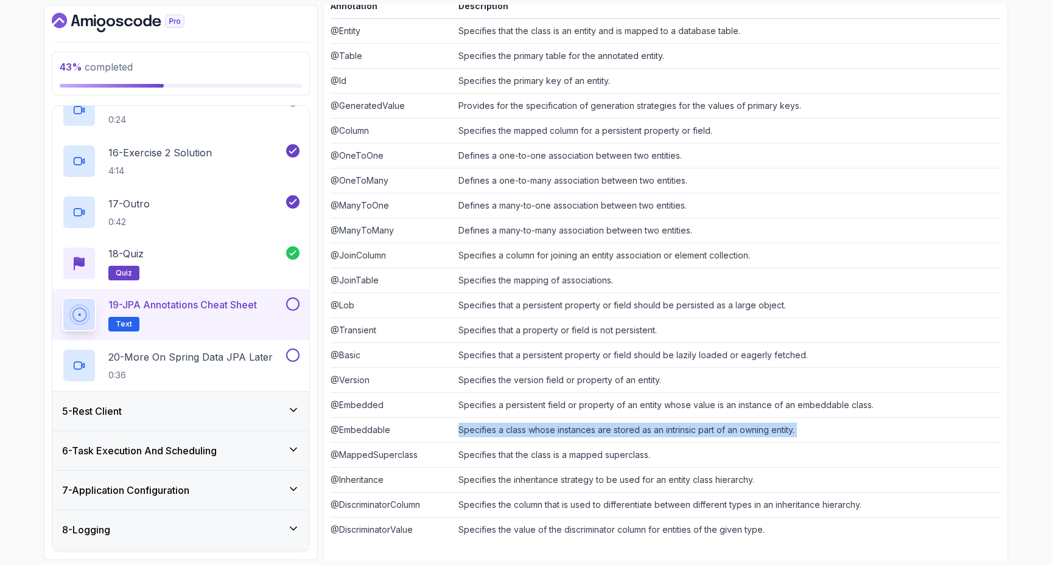
click at [747, 428] on td "Specifies a class whose instances are stored as an intrinsic part of an owning …" at bounding box center [726, 430] width 547 height 25
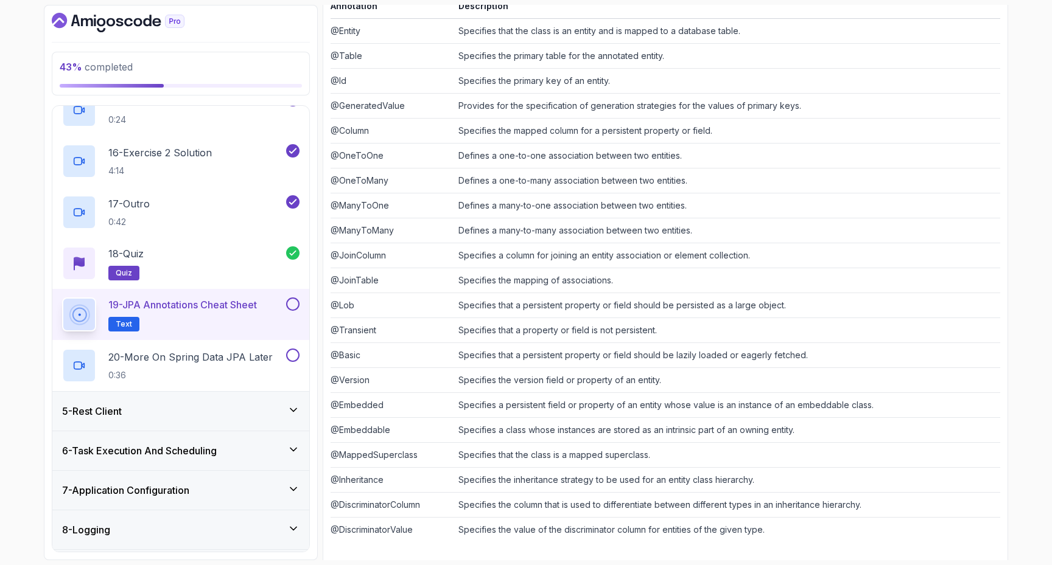
click at [604, 406] on td "Specifies a persistent field or property of an entity whose value is an instanc…" at bounding box center [726, 405] width 547 height 25
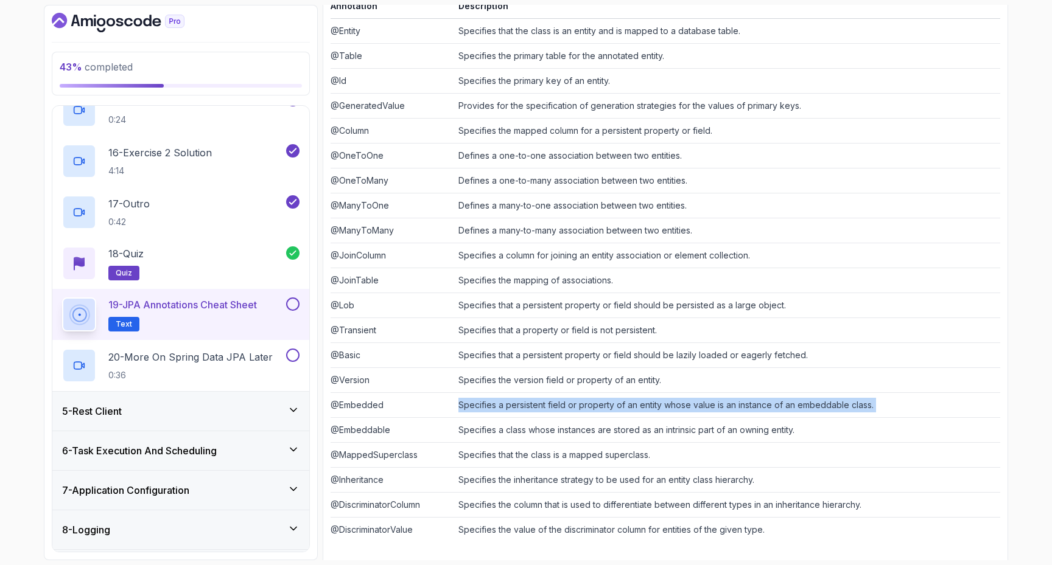
click at [604, 406] on td "Specifies a persistent field or property of an entity whose value is an instanc…" at bounding box center [726, 405] width 547 height 25
click at [643, 406] on td "Specifies a persistent field or property of an entity whose value is an instanc…" at bounding box center [726, 405] width 547 height 25
drag, startPoint x: 659, startPoint y: 406, endPoint x: 845, endPoint y: 401, distance: 186.9
click at [845, 401] on td "Specifies a persistent field or property of an entity whose value is an instanc…" at bounding box center [726, 405] width 547 height 25
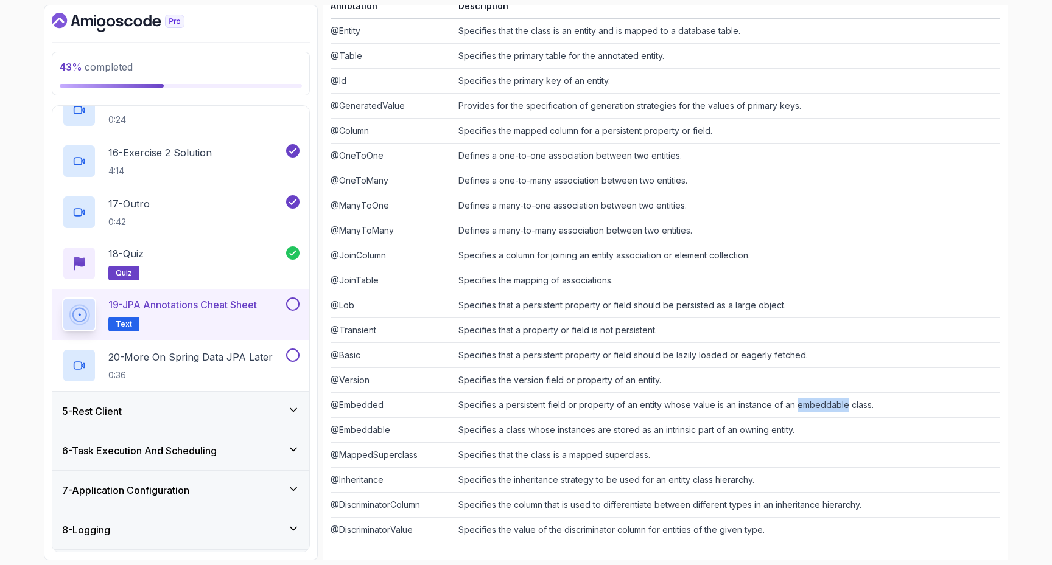
click at [845, 401] on td "Specifies a persistent field or property of an entity whose value is an instanc…" at bounding box center [726, 405] width 547 height 25
click at [790, 411] on td "Specifies a persistent field or property of an entity whose value is an instanc…" at bounding box center [726, 405] width 547 height 25
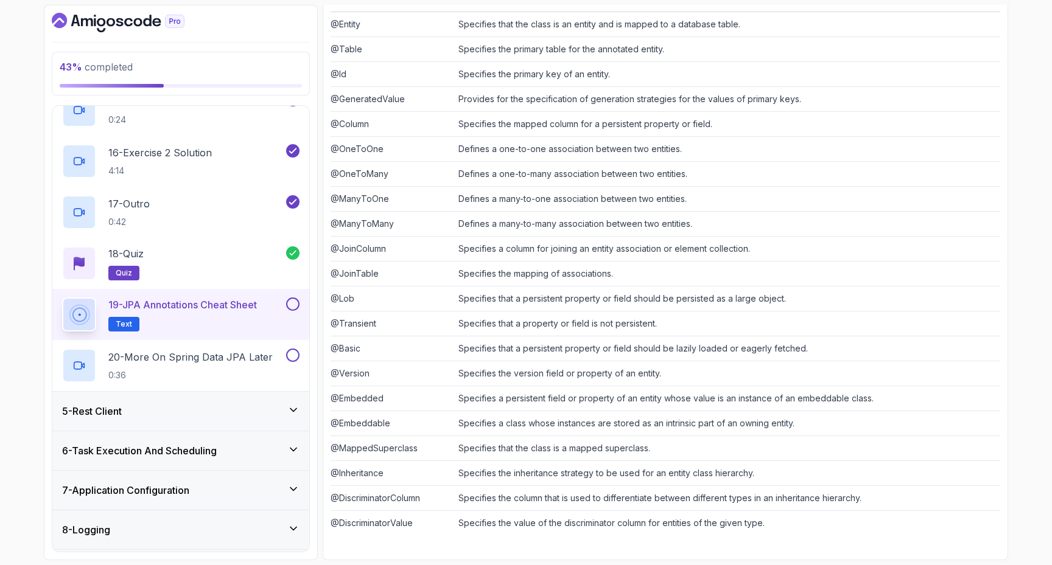
click at [292, 302] on button at bounding box center [292, 304] width 13 height 13
click at [249, 353] on p "20 - More On Spring Data JPA Later" at bounding box center [190, 357] width 164 height 15
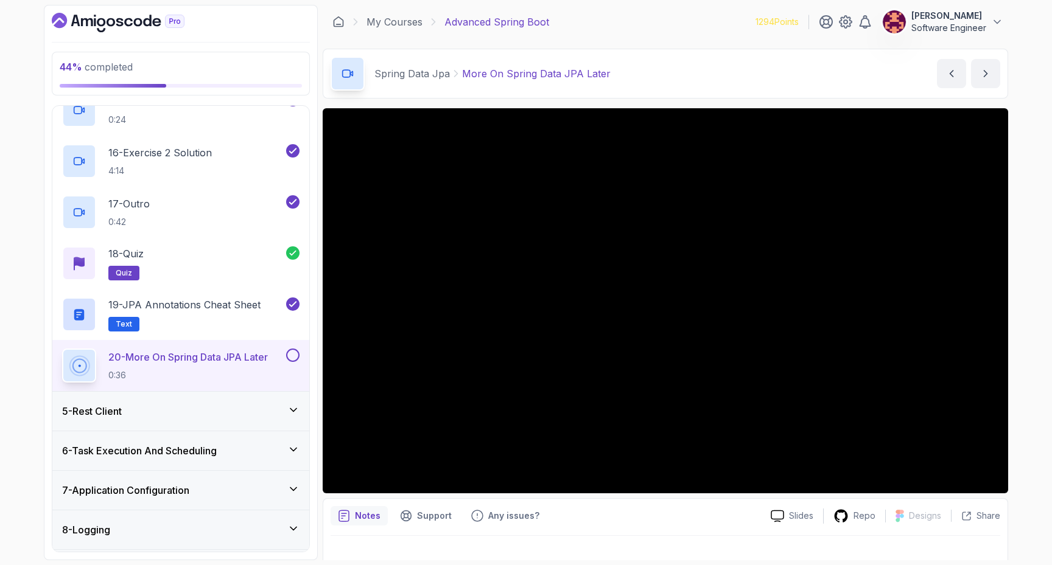
click at [62, 349] on button "20 - More On Spring Data JPA Later 0:36" at bounding box center [180, 366] width 237 height 34
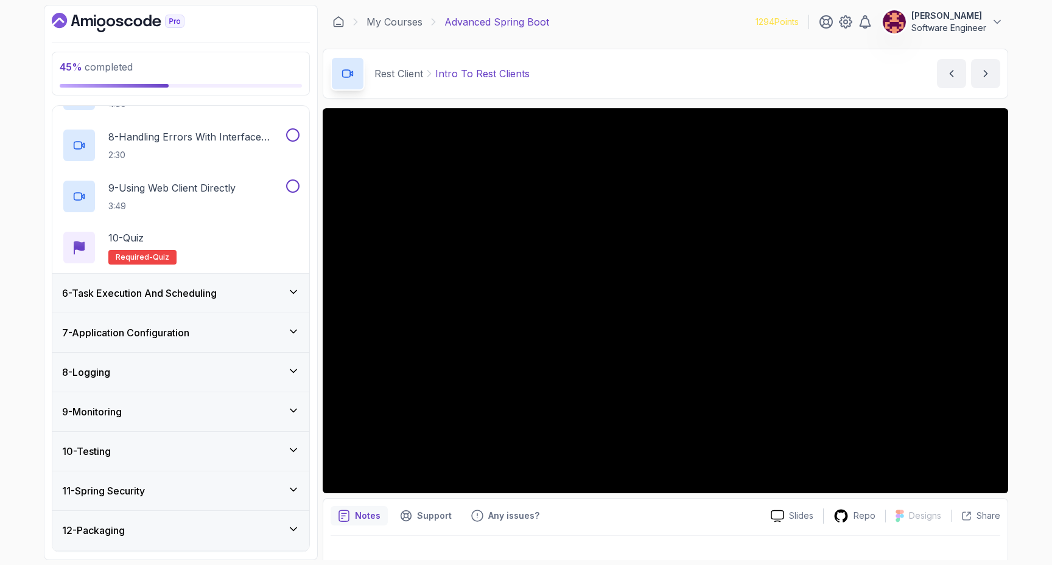
scroll to position [542, 0]
click at [208, 338] on div "7 - Application Configuration" at bounding box center [180, 331] width 237 height 15
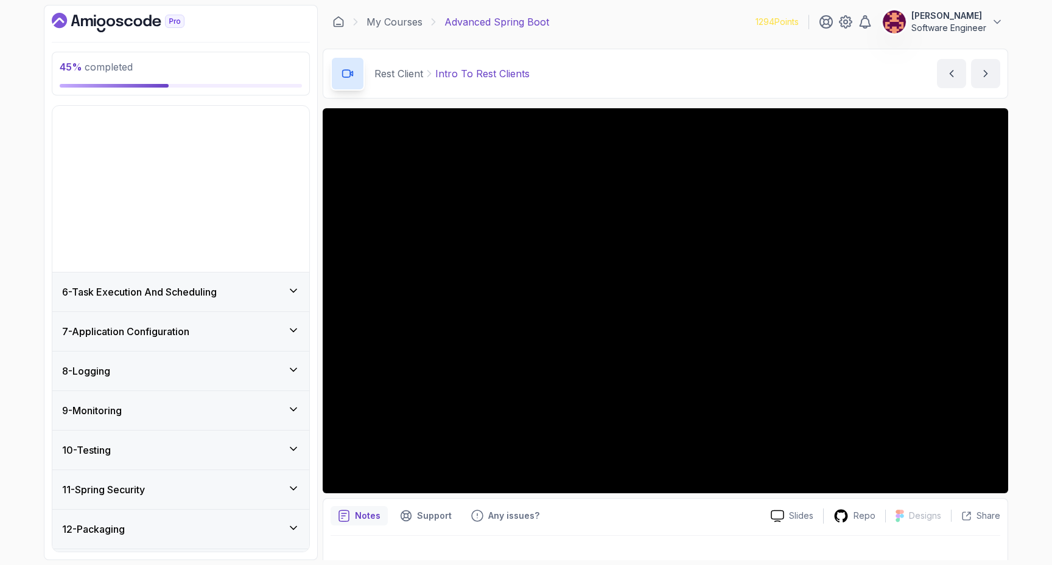
scroll to position [68, 0]
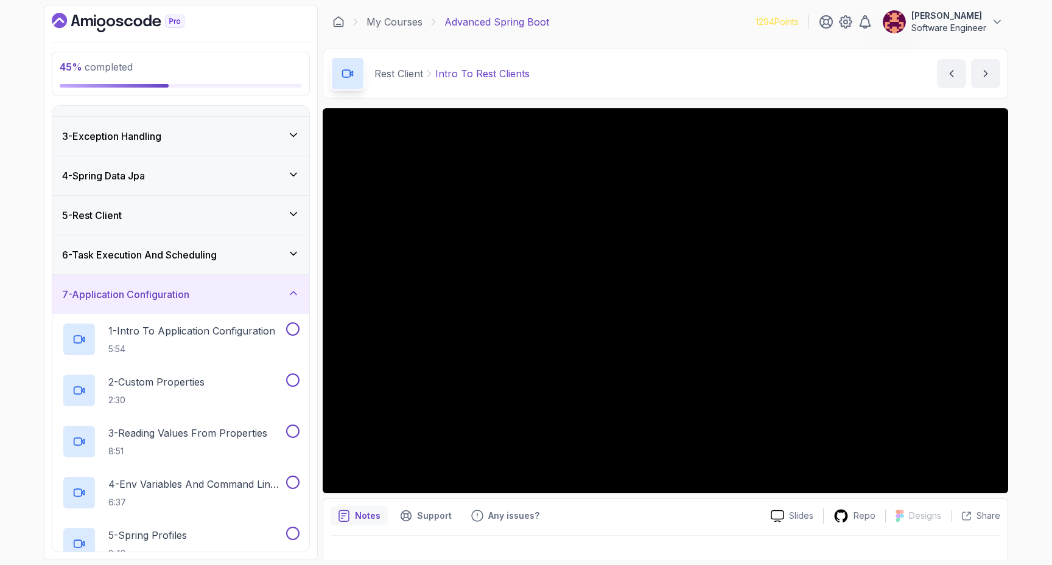
click at [185, 298] on h3 "7 - Application Configuration" at bounding box center [125, 294] width 127 height 15
